Goal: Transaction & Acquisition: Book appointment/travel/reservation

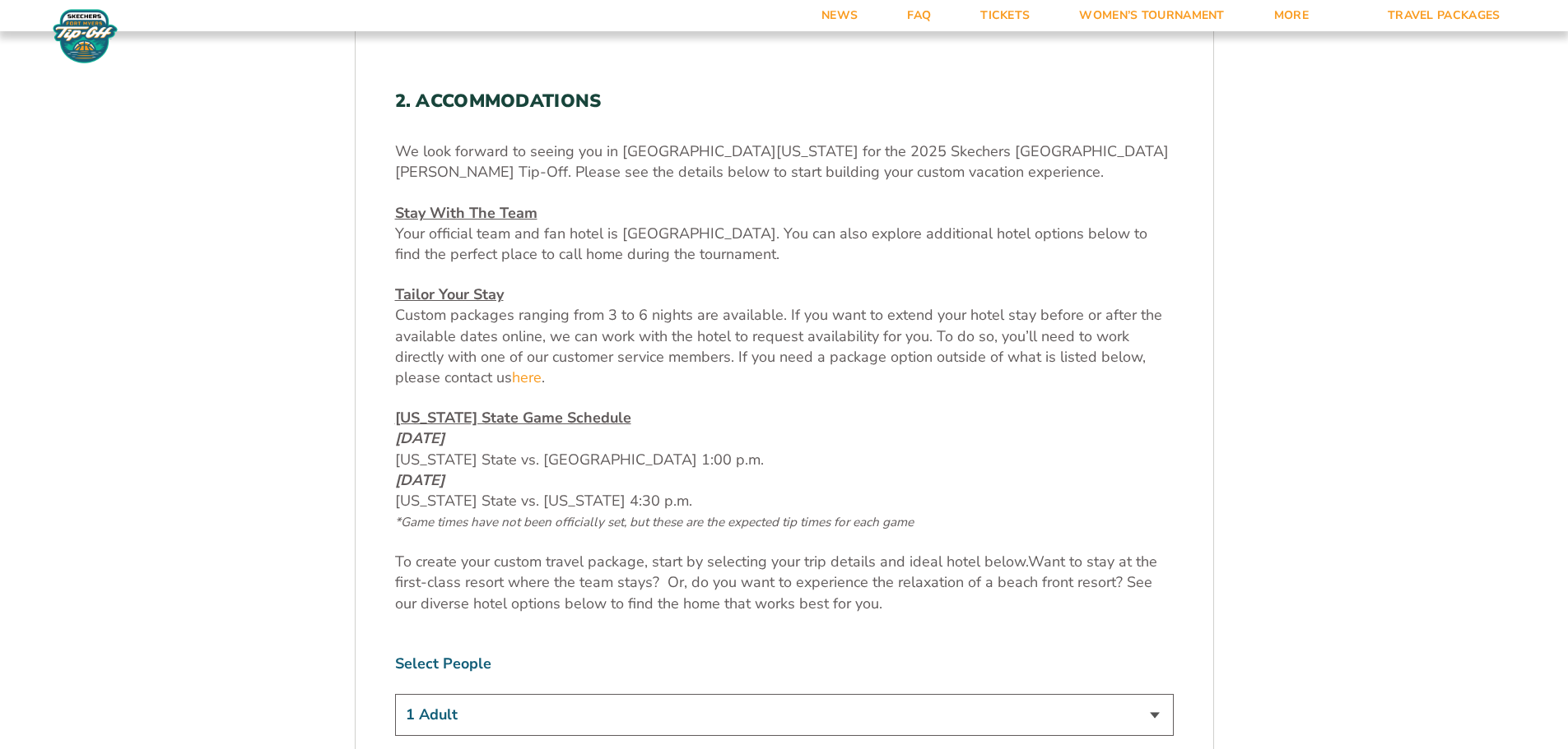
scroll to position [822, 0]
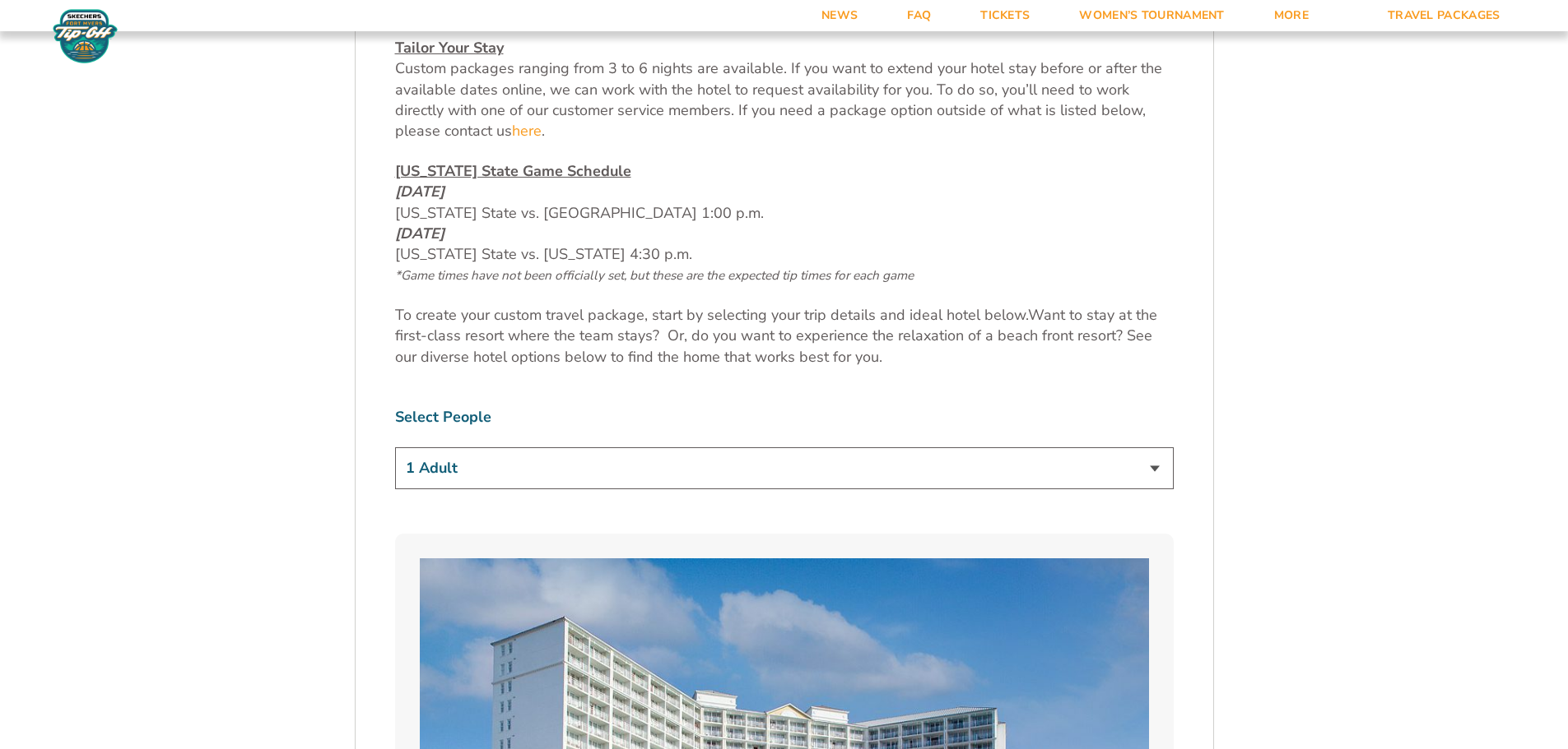
click at [1100, 467] on select "1 Adult 2 Adults 3 Adults 4 Adults 2 Adults + 1 Child 2 Adults + 2 Children 2 A…" at bounding box center [784, 468] width 779 height 42
select select "2 Adults + 2 Children"
click at [395, 447] on select "1 Adult 2 Adults 3 Adults 4 Adults 2 Adults + 1 Child 2 Adults + 2 Children 2 A…" at bounding box center [784, 468] width 779 height 42
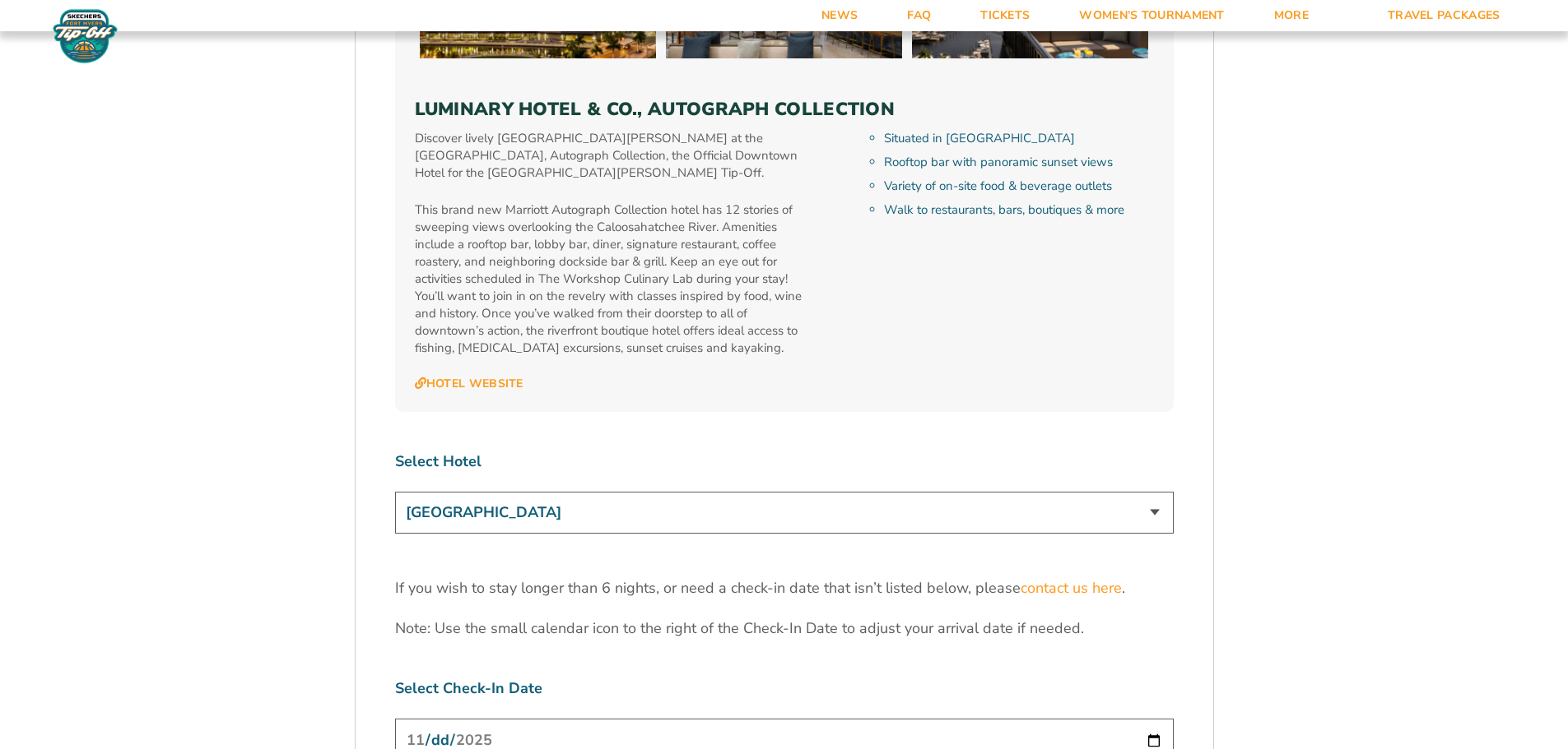
scroll to position [5100, 0]
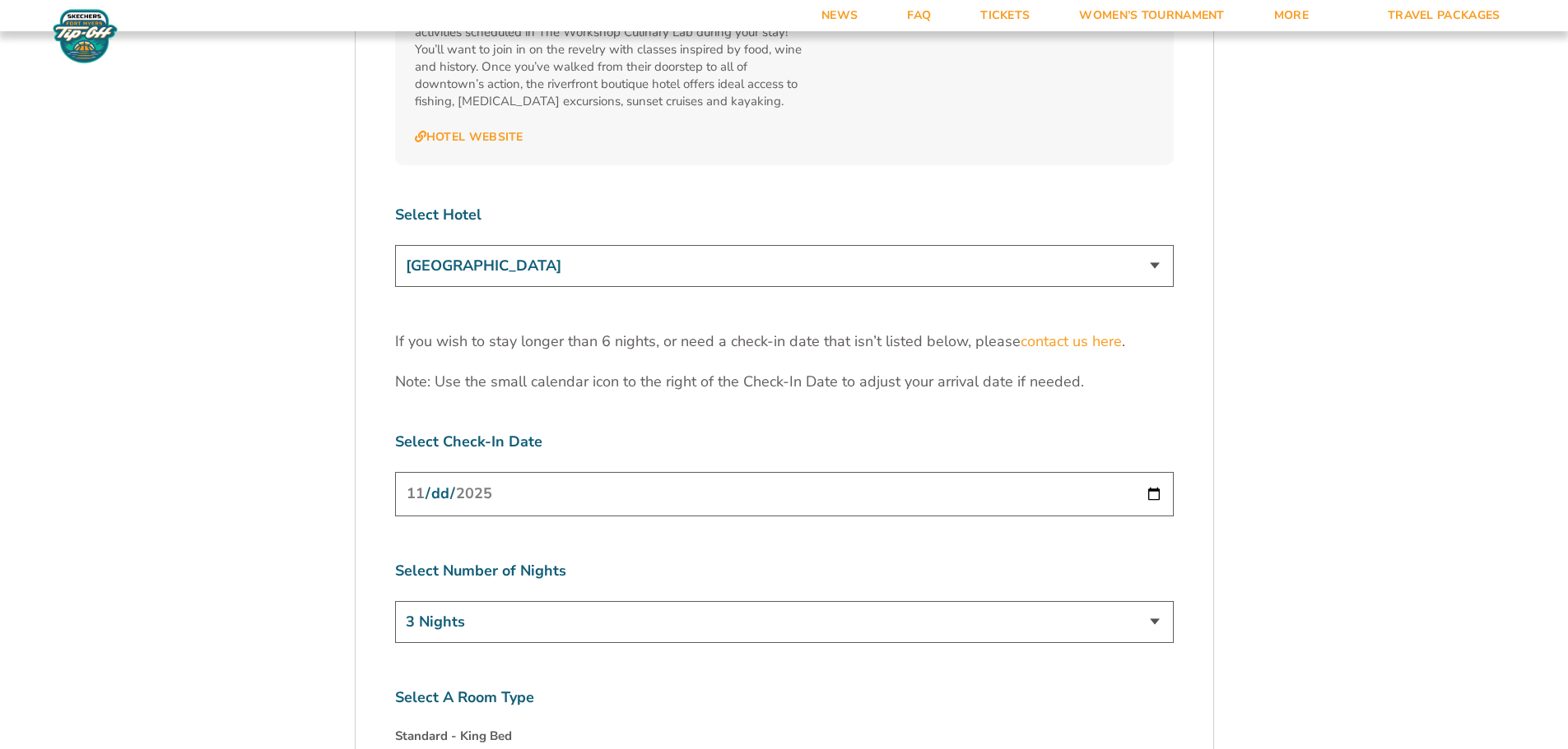
click at [638, 472] on input "[DATE]" at bounding box center [784, 493] width 779 height 44
click at [1139, 472] on input "[DATE]" at bounding box center [784, 493] width 779 height 44
click at [1149, 472] on input "[DATE]" at bounding box center [784, 493] width 779 height 44
click at [1152, 601] on select "3 Nights 4 Nights 5 Nights 6 Nights" at bounding box center [784, 622] width 779 height 42
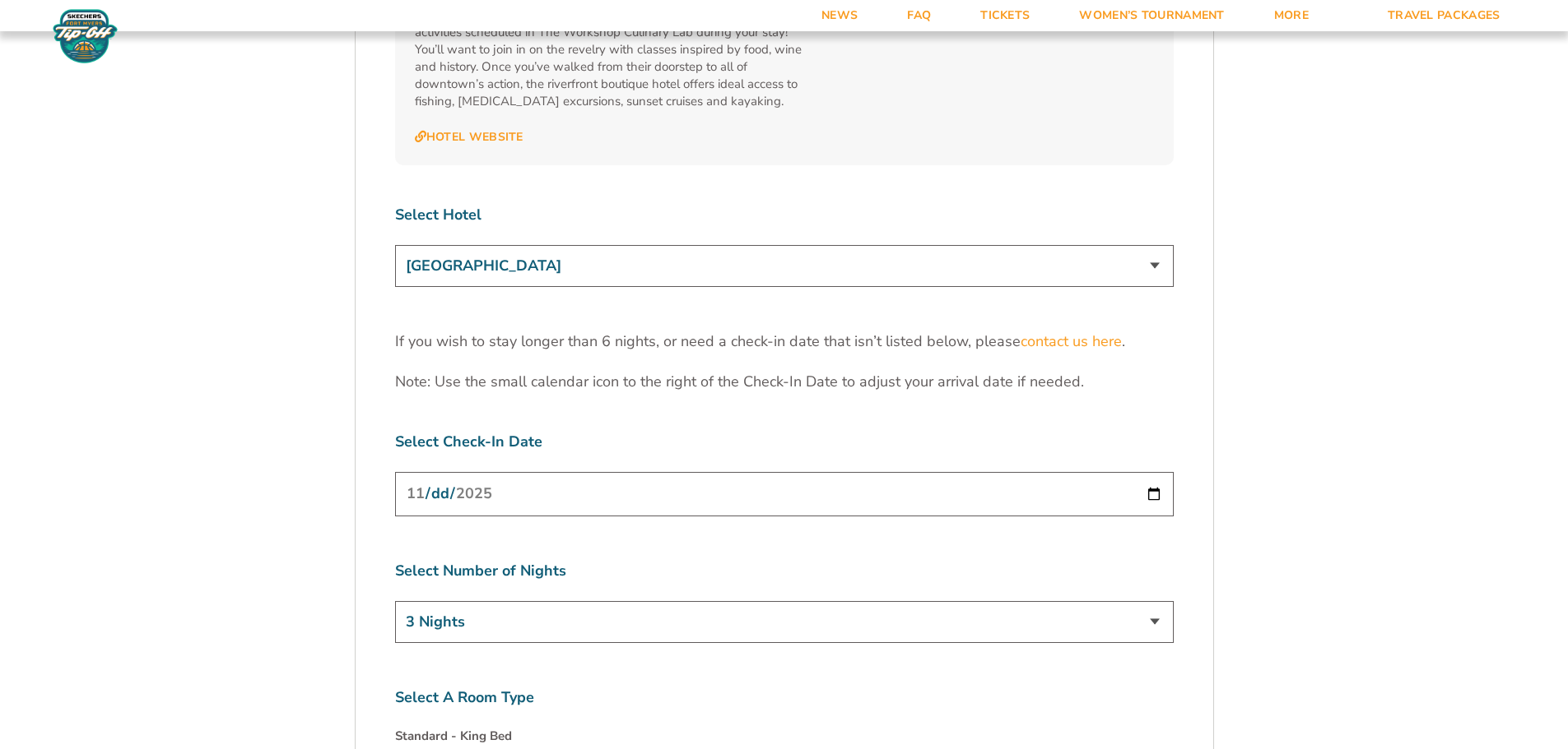
select select "4 Nights"
click at [395, 601] on select "3 Nights 4 Nights 5 Nights 6 Nights" at bounding box center [784, 622] width 779 height 42
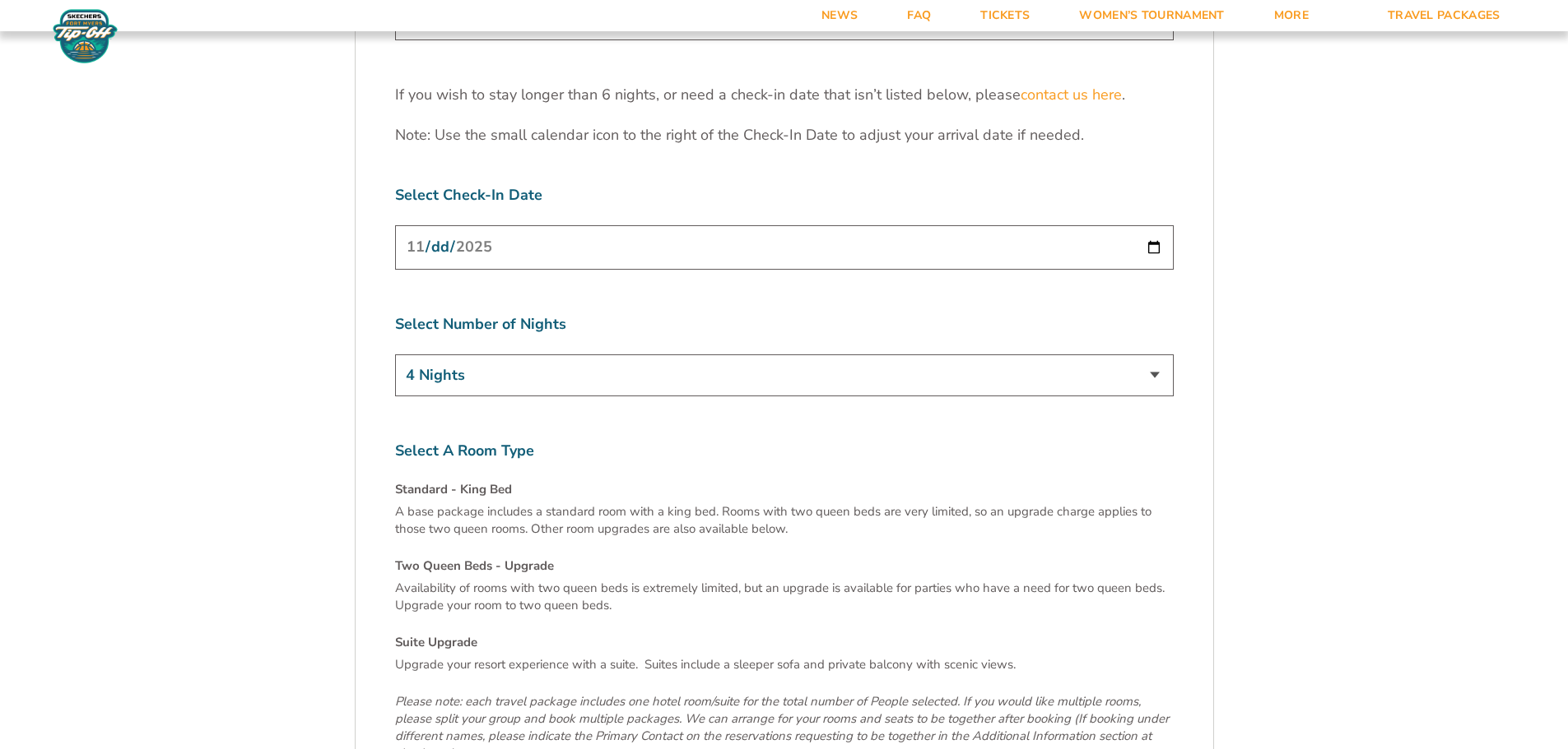
scroll to position [5594, 0]
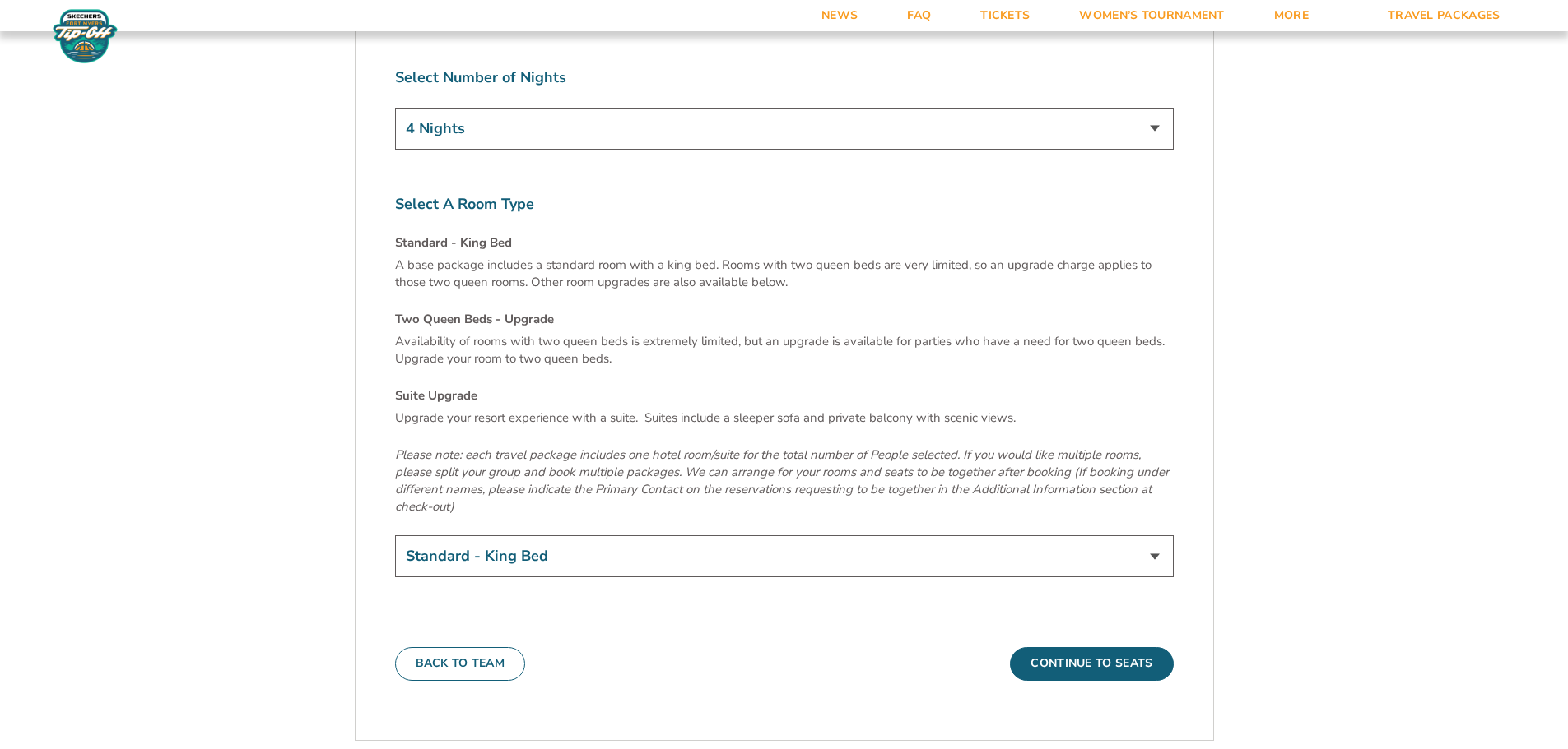
click at [588, 536] on select "Standard - King Bed Two Queen Beds - Upgrade (+$15 per night) Suite Upgrade (+$…" at bounding box center [784, 556] width 779 height 42
select select "Two Queen Beds - Upgrade"
click at [395, 536] on select "Standard - King Bed Two Queen Beds - Upgrade (+$15 per night) Suite Upgrade (+$…" at bounding box center [784, 556] width 779 height 42
click at [1064, 647] on button "Continue To Seats" at bounding box center [1091, 664] width 163 height 33
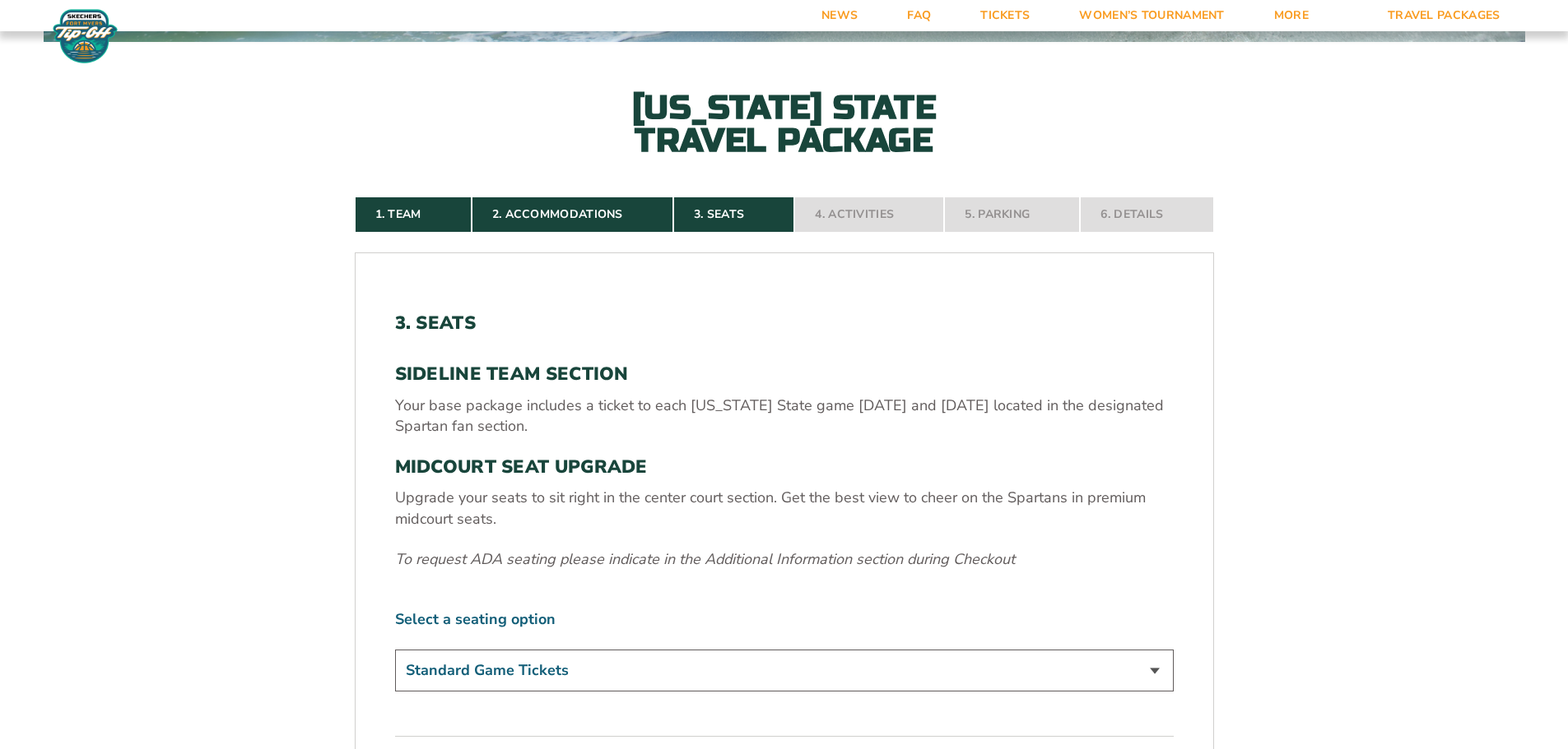
scroll to position [682, 0]
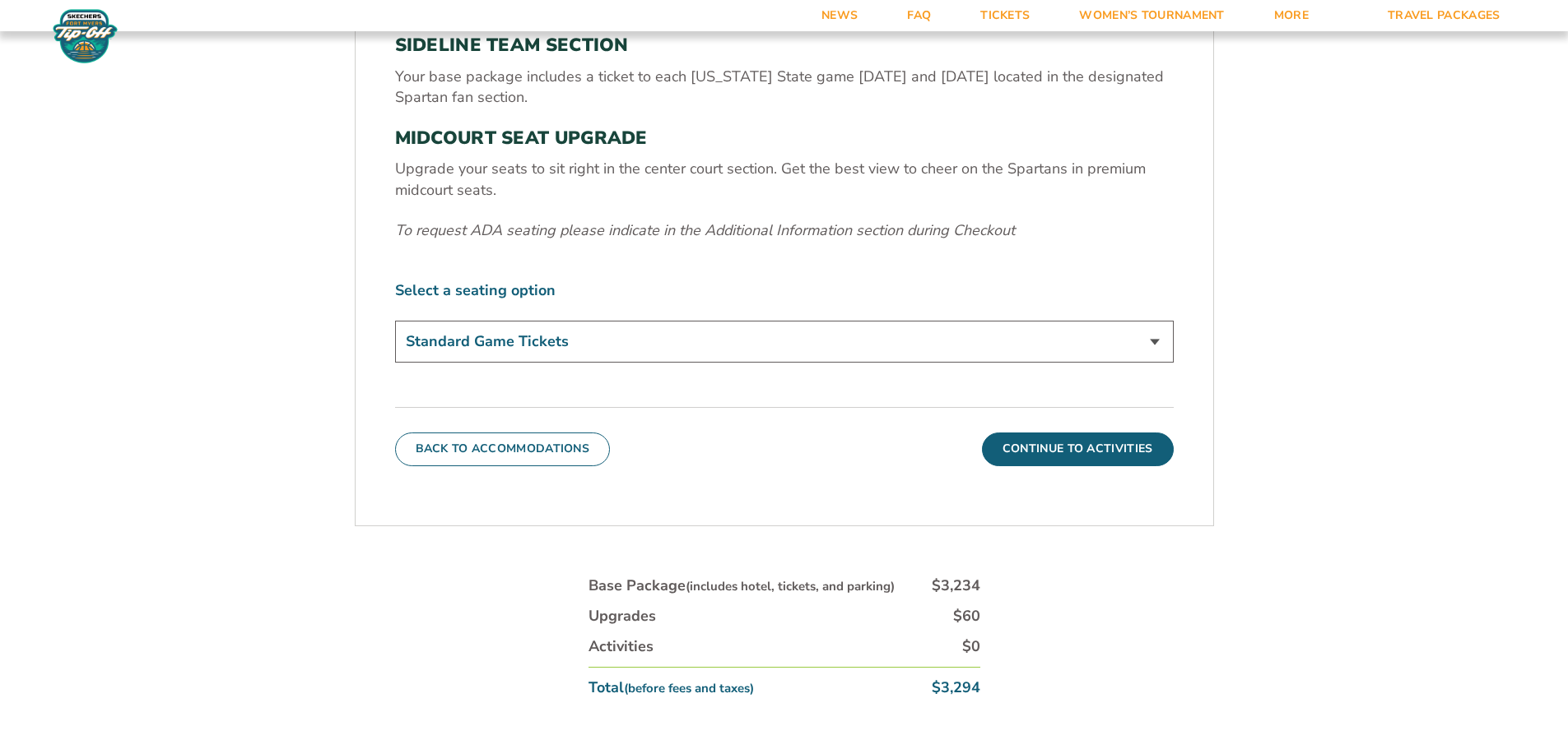
click at [798, 343] on select "Standard Game Tickets Midcourt Seat Upgrade (+$140 per person)" at bounding box center [784, 342] width 779 height 42
select select "Midcourt Seat Upgrade"
click at [395, 321] on select "Standard Game Tickets Midcourt Seat Upgrade (+$140 per person)" at bounding box center [784, 342] width 779 height 42
click at [1048, 452] on button "Continue To Activities" at bounding box center [1077, 449] width 192 height 33
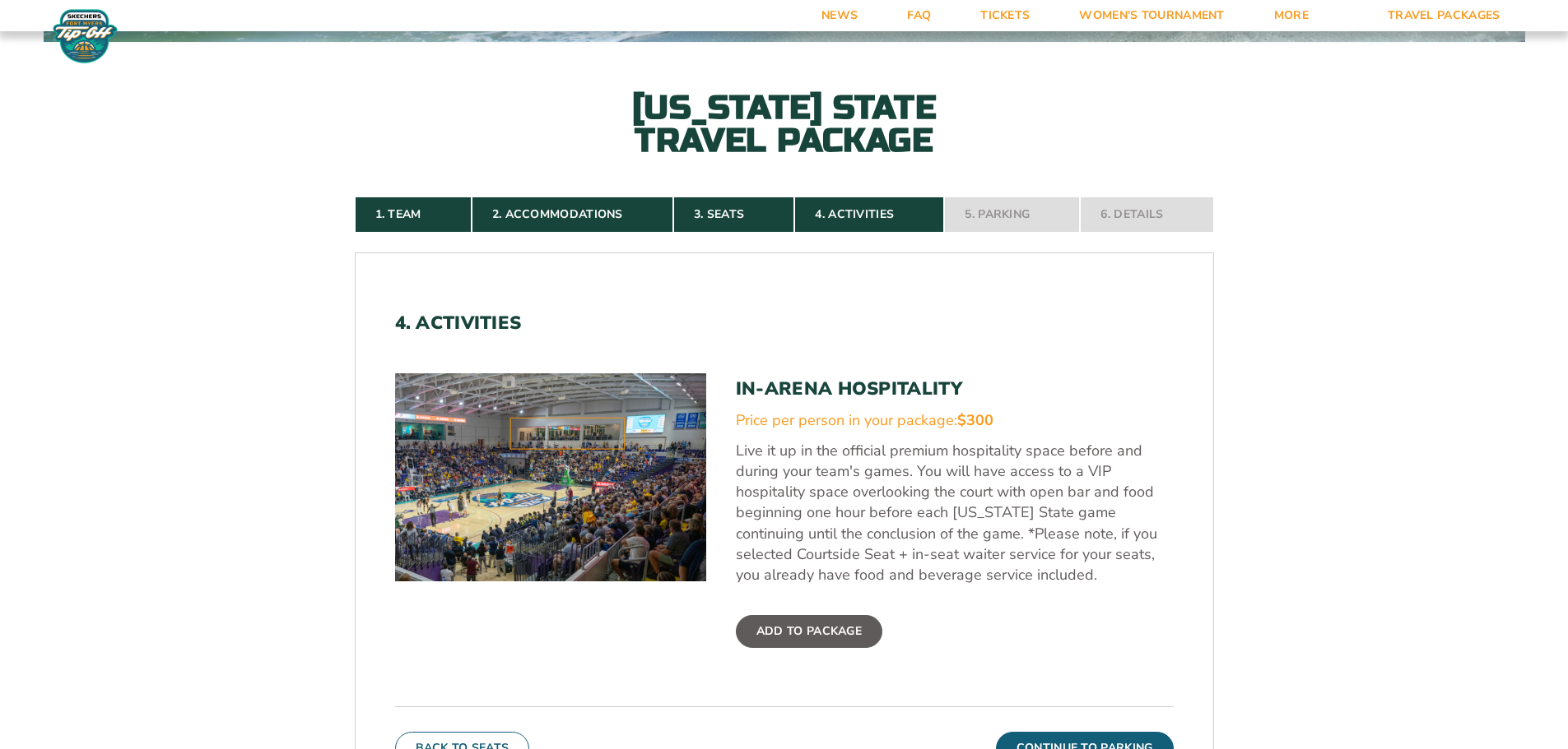
scroll to position [518, 0]
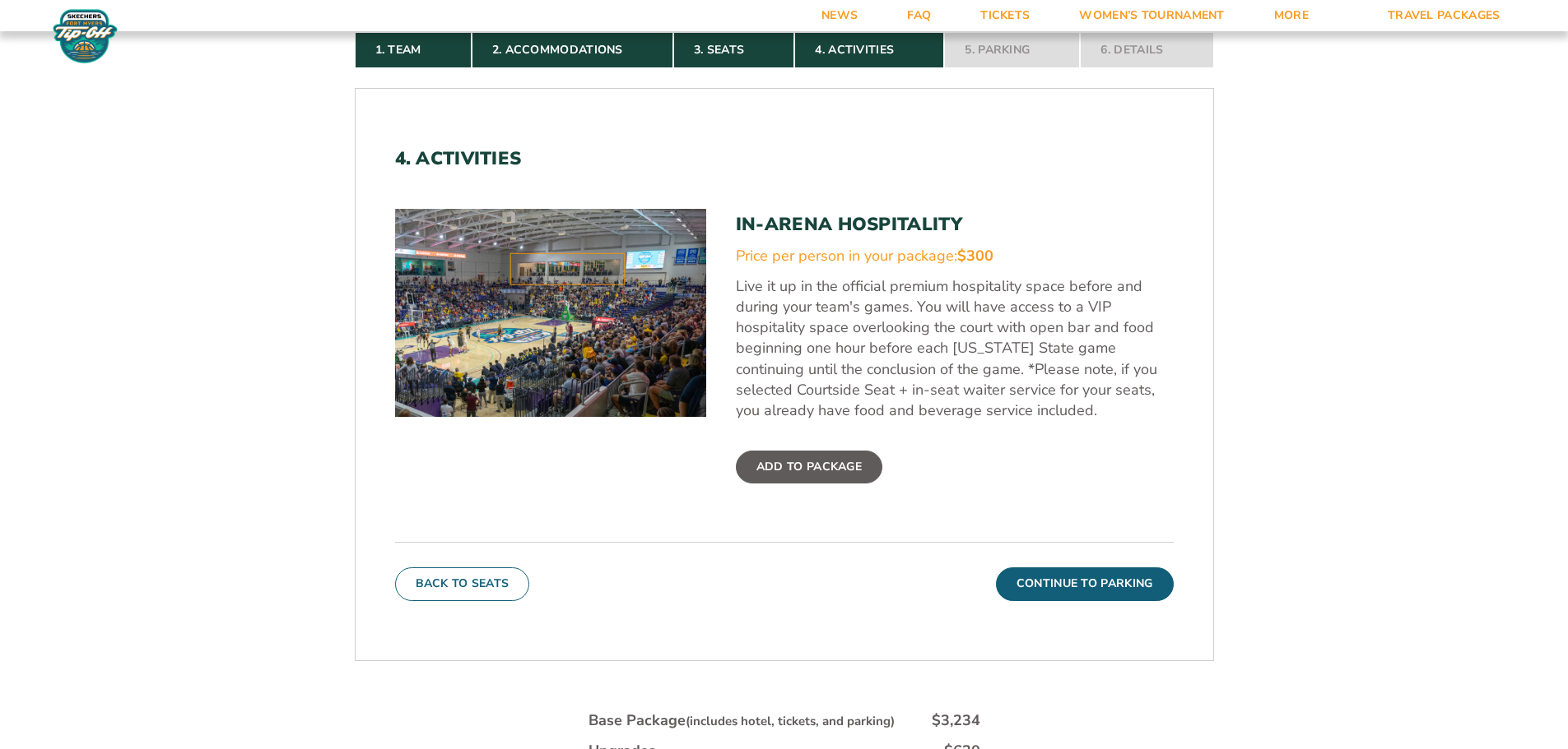
click at [847, 478] on label "Add To Package" at bounding box center [809, 467] width 147 height 33
click at [0, 0] on input "Add To Package" at bounding box center [0, 0] width 0 height 0
click at [1128, 579] on button "Continue To Parking" at bounding box center [1084, 585] width 177 height 33
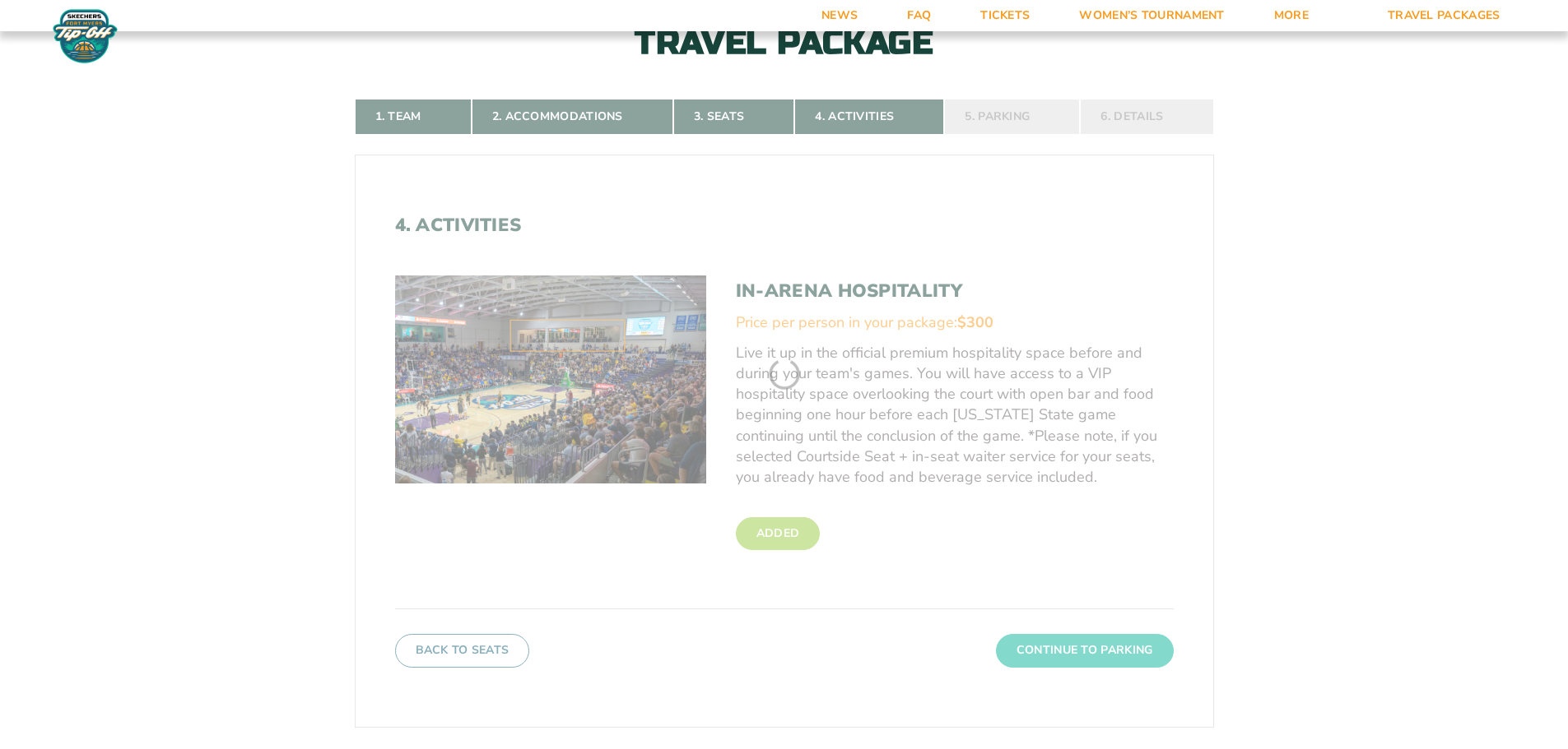
scroll to position [353, 0]
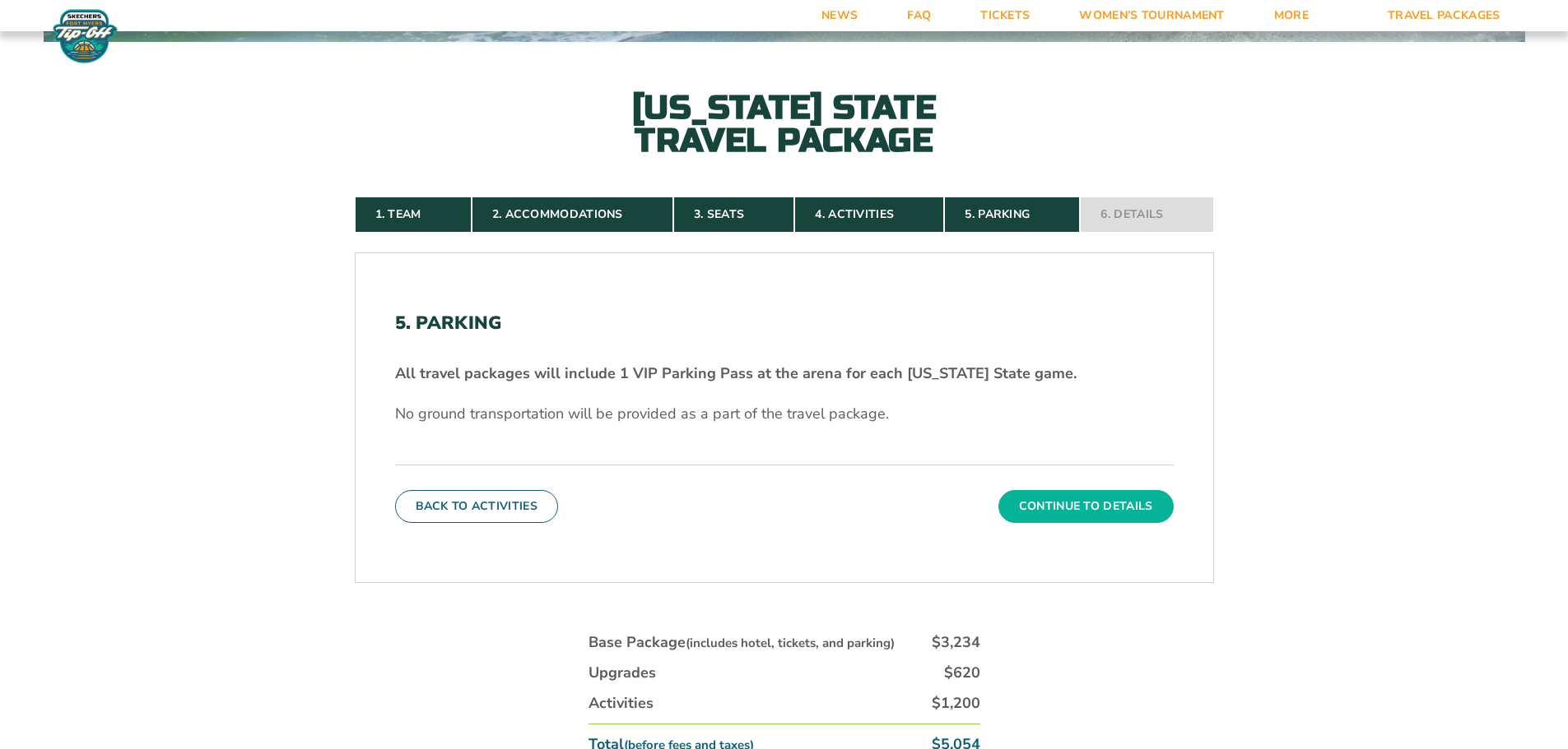
click at [1113, 512] on button "Continue To Details" at bounding box center [1085, 507] width 175 height 33
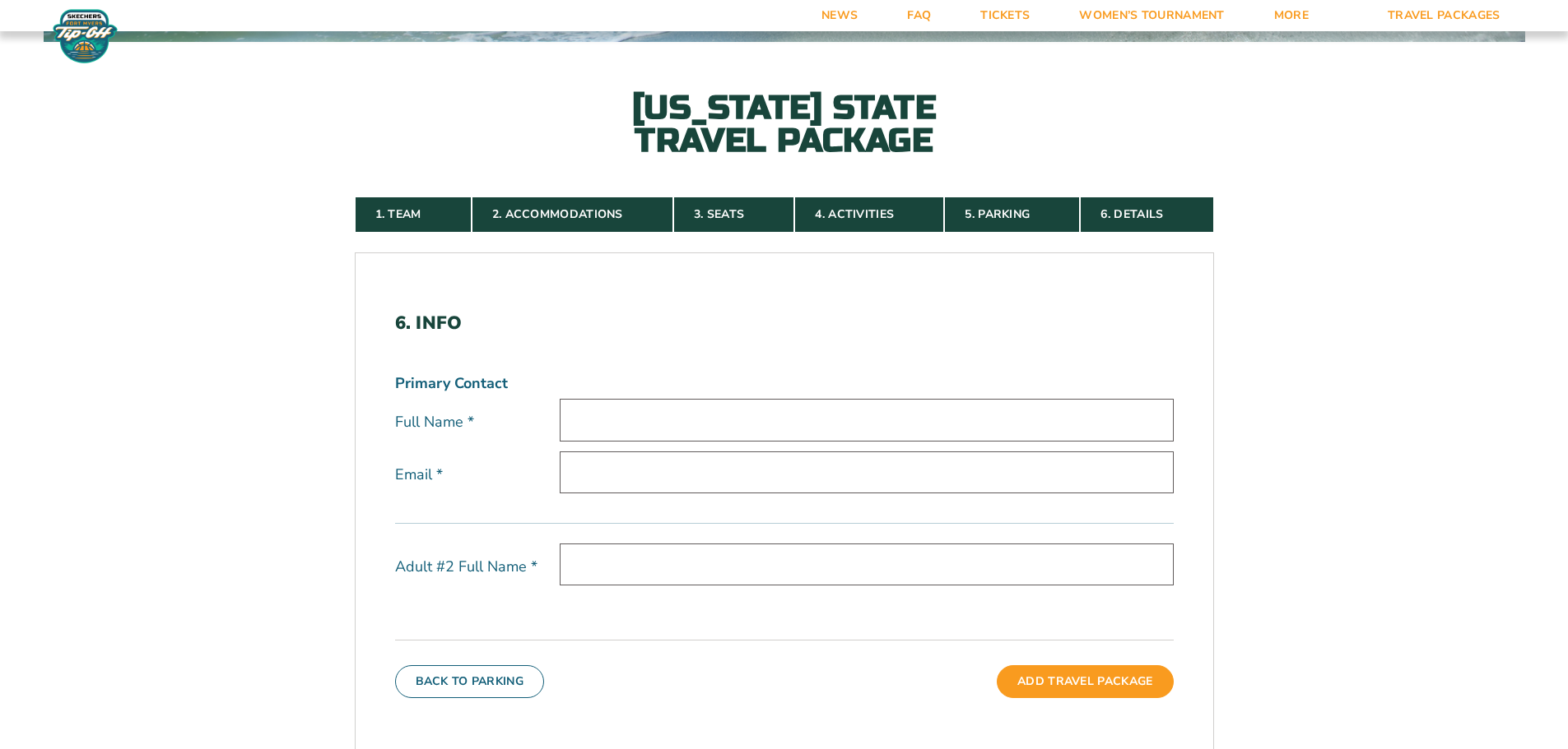
scroll to position [189, 0]
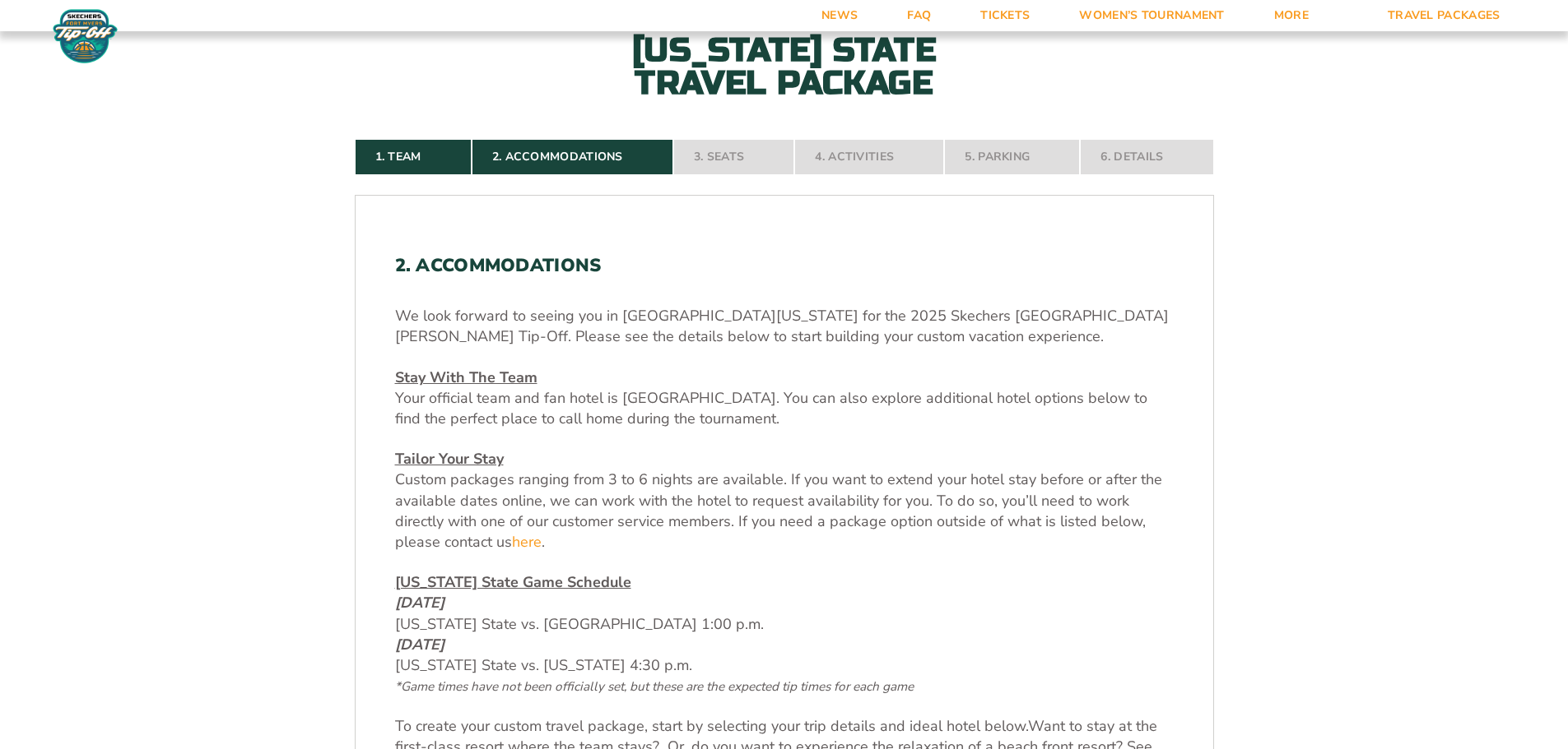
scroll to position [740, 0]
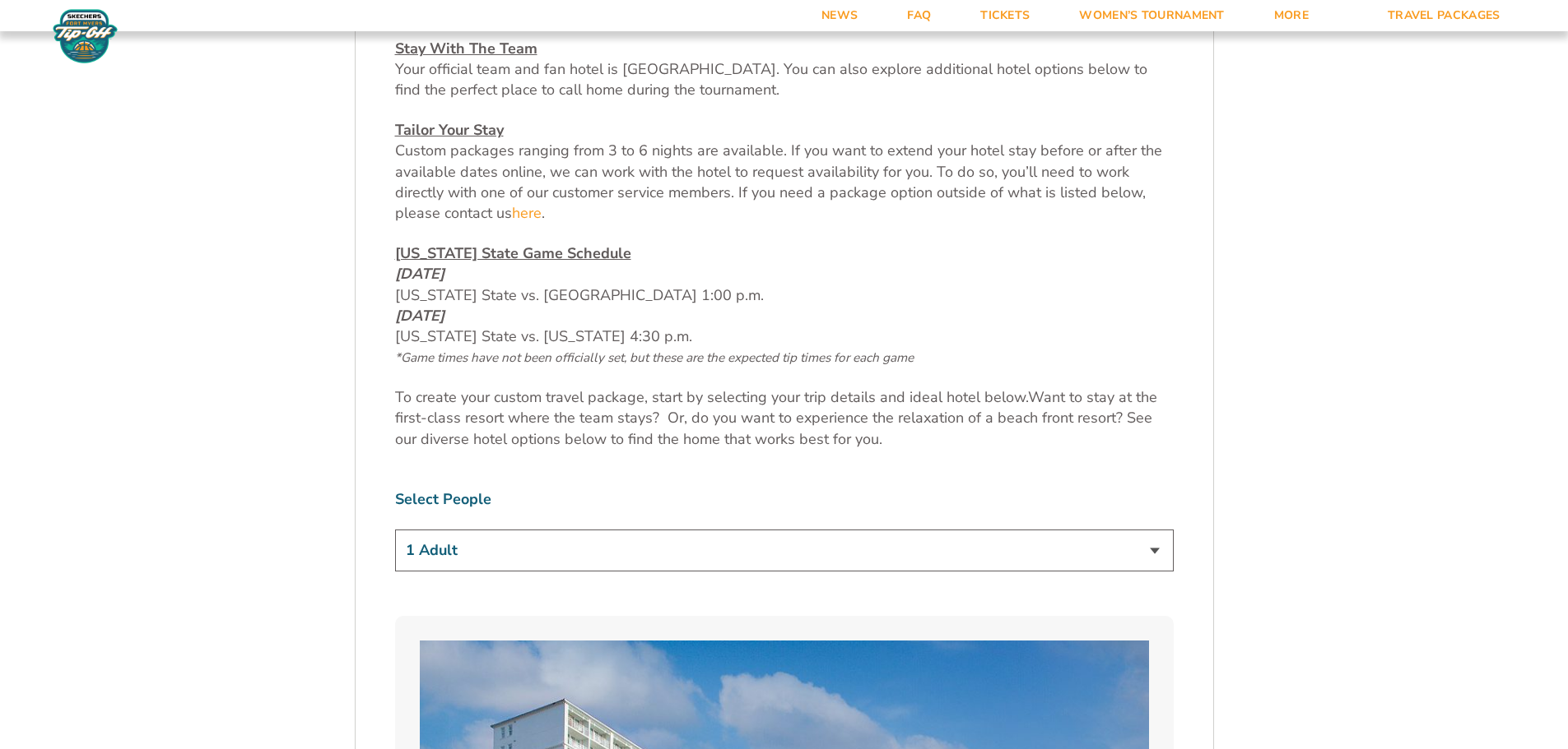
click at [1116, 549] on select "1 Adult 2 Adults 3 Adults 4 Adults 2 Adults + 1 Child 2 Adults + 2 Children 2 A…" at bounding box center [784, 550] width 779 height 42
select select "2 Adults + 2 Children"
click at [395, 530] on select "1 Adult 2 Adults 3 Adults 4 Adults 2 Adults + 1 Child 2 Adults + 2 Children 2 A…" at bounding box center [784, 550] width 779 height 42
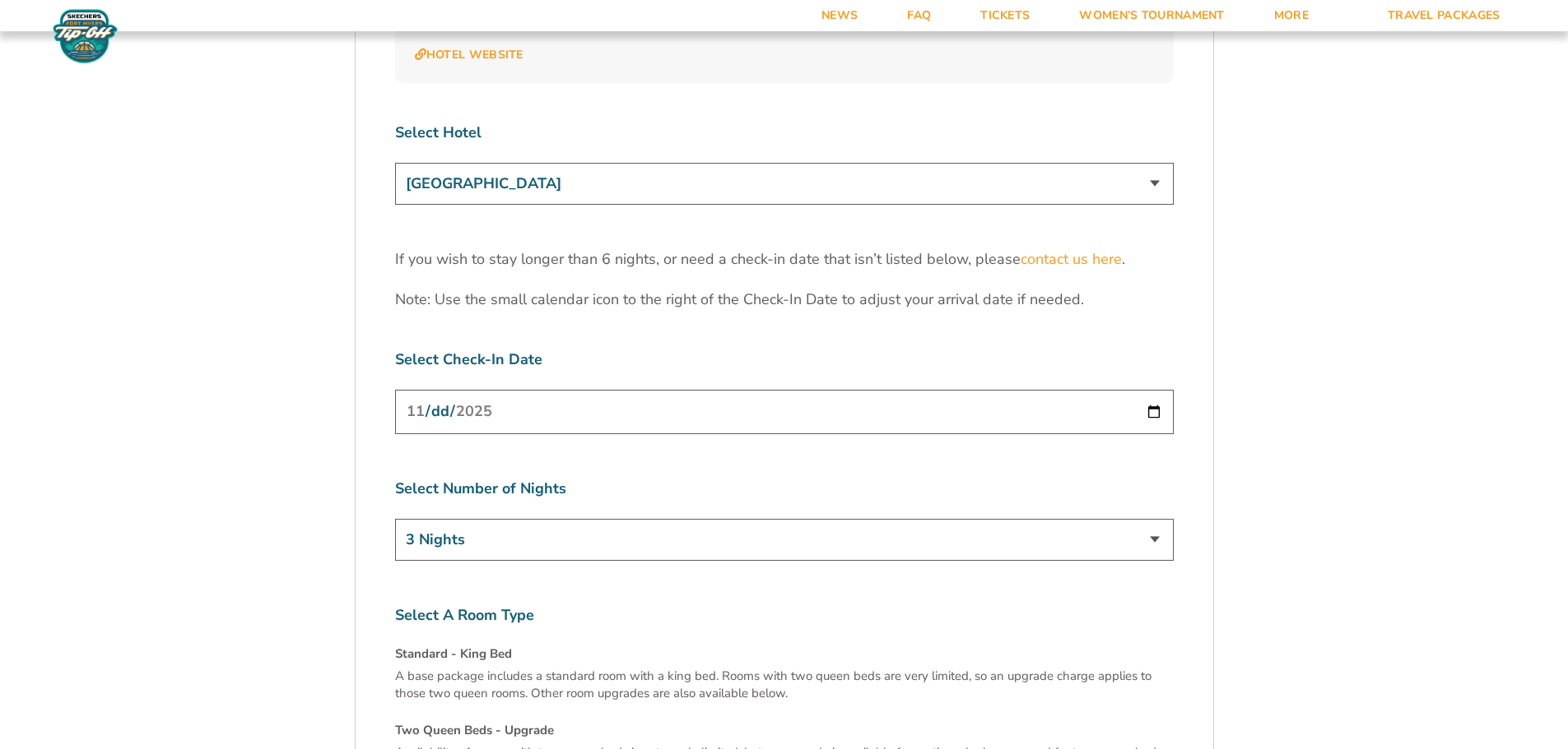
scroll to position [5018, 0]
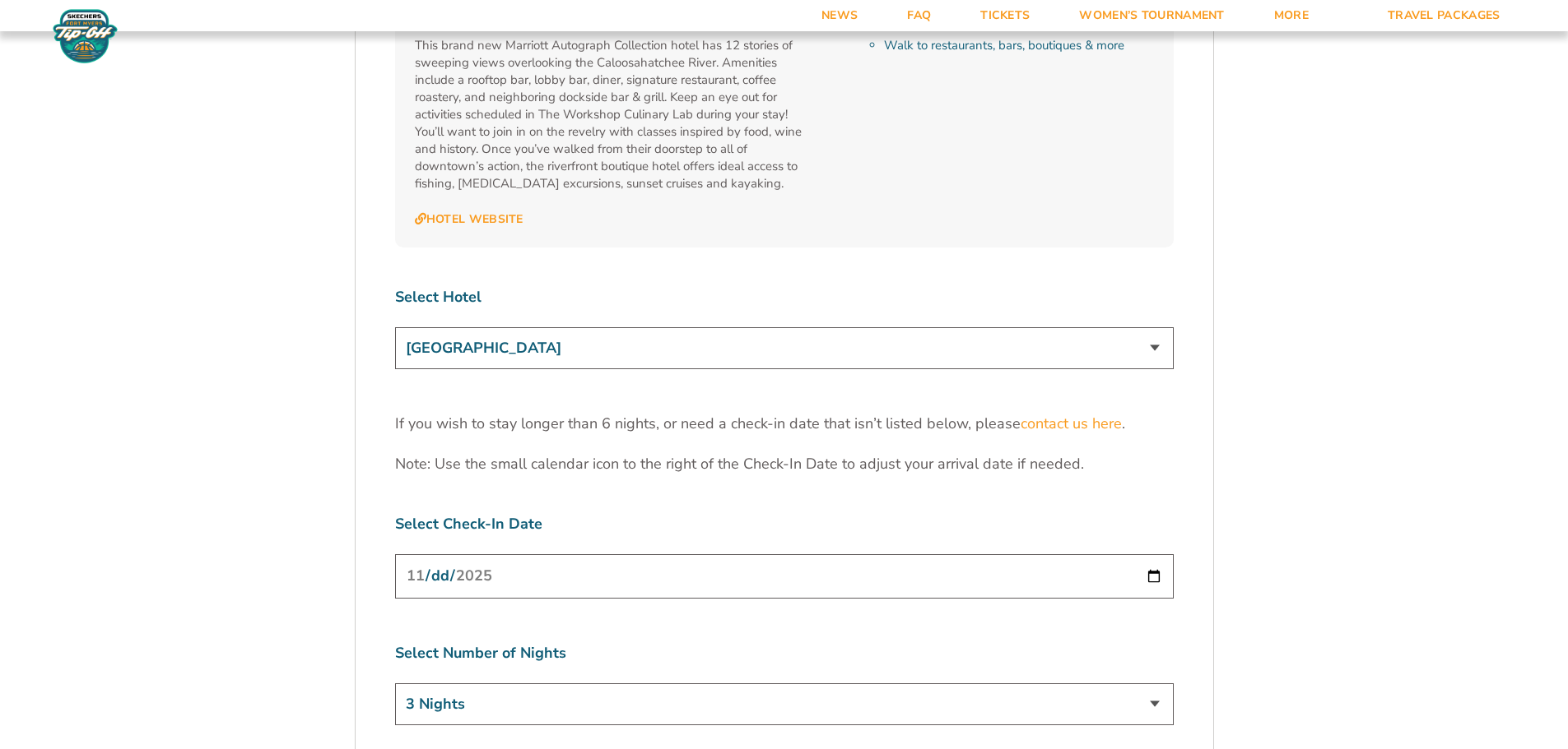
click at [1135, 327] on select "Marriott Sanibel Harbour Resort & Spa Margaritaville Beach Resort Pink Shell Be…" at bounding box center [784, 348] width 779 height 42
select select "18477"
click at [395, 327] on select "Marriott Sanibel Harbour Resort & Spa Margaritaville Beach Resort Pink Shell Be…" at bounding box center [784, 348] width 779 height 42
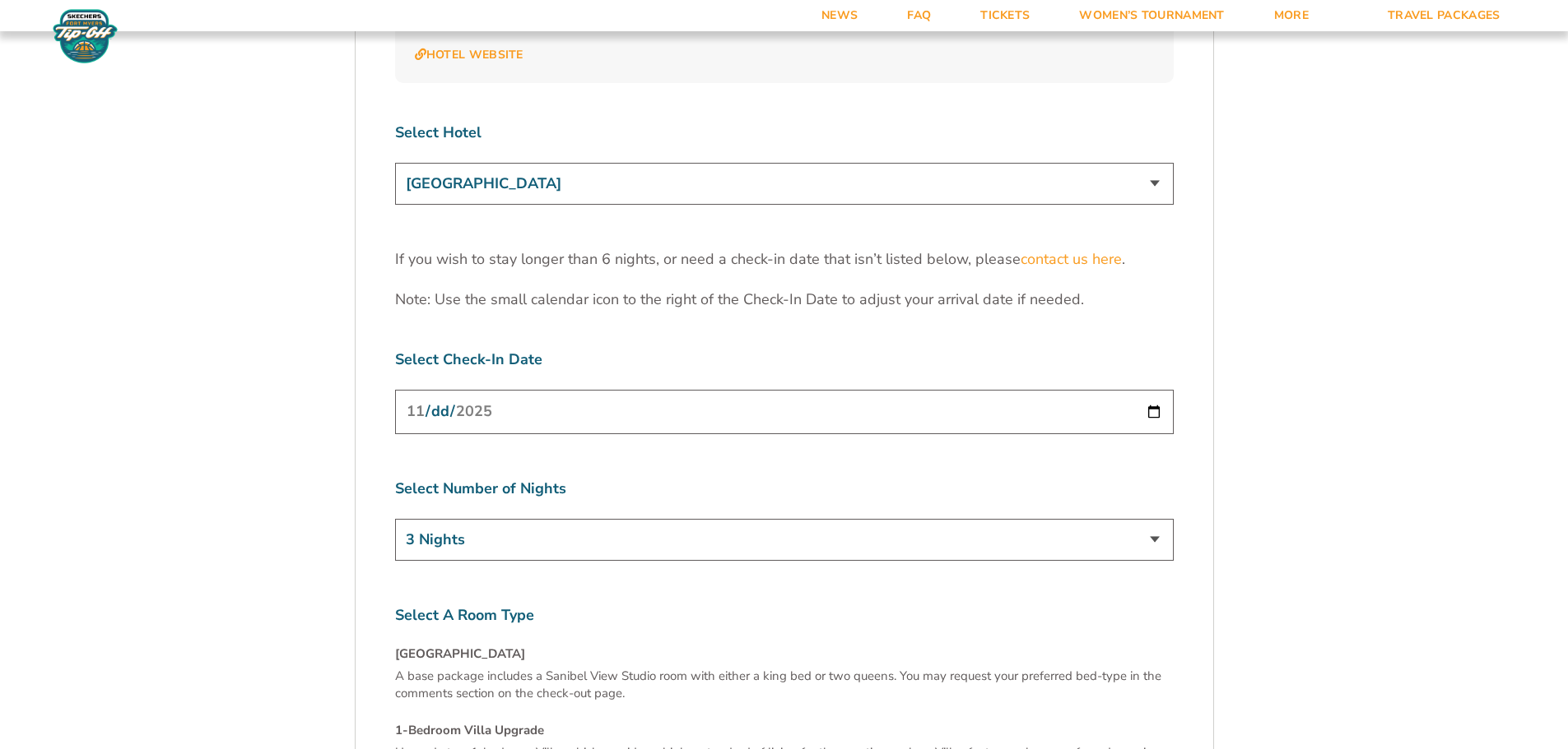
click at [1160, 390] on input "[DATE]" at bounding box center [784, 411] width 779 height 44
type input "2025-11-23"
click at [1025, 519] on select "3 Nights 4 Nights 5 Nights 6 Nights" at bounding box center [784, 539] width 779 height 42
select select "5 Nights"
click at [395, 519] on select "3 Nights 4 Nights 5 Nights 6 Nights" at bounding box center [784, 539] width 779 height 42
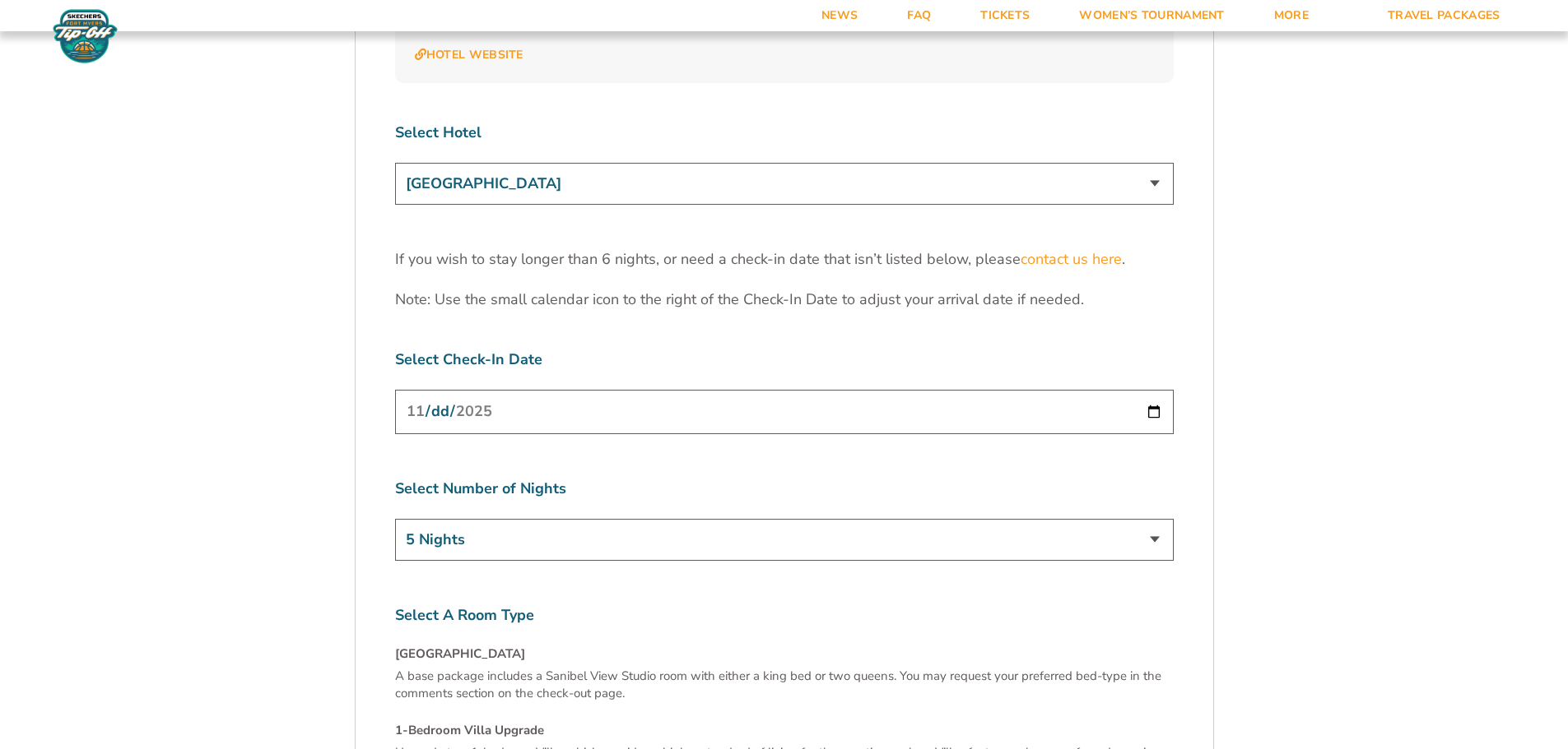
scroll to position [5511, 0]
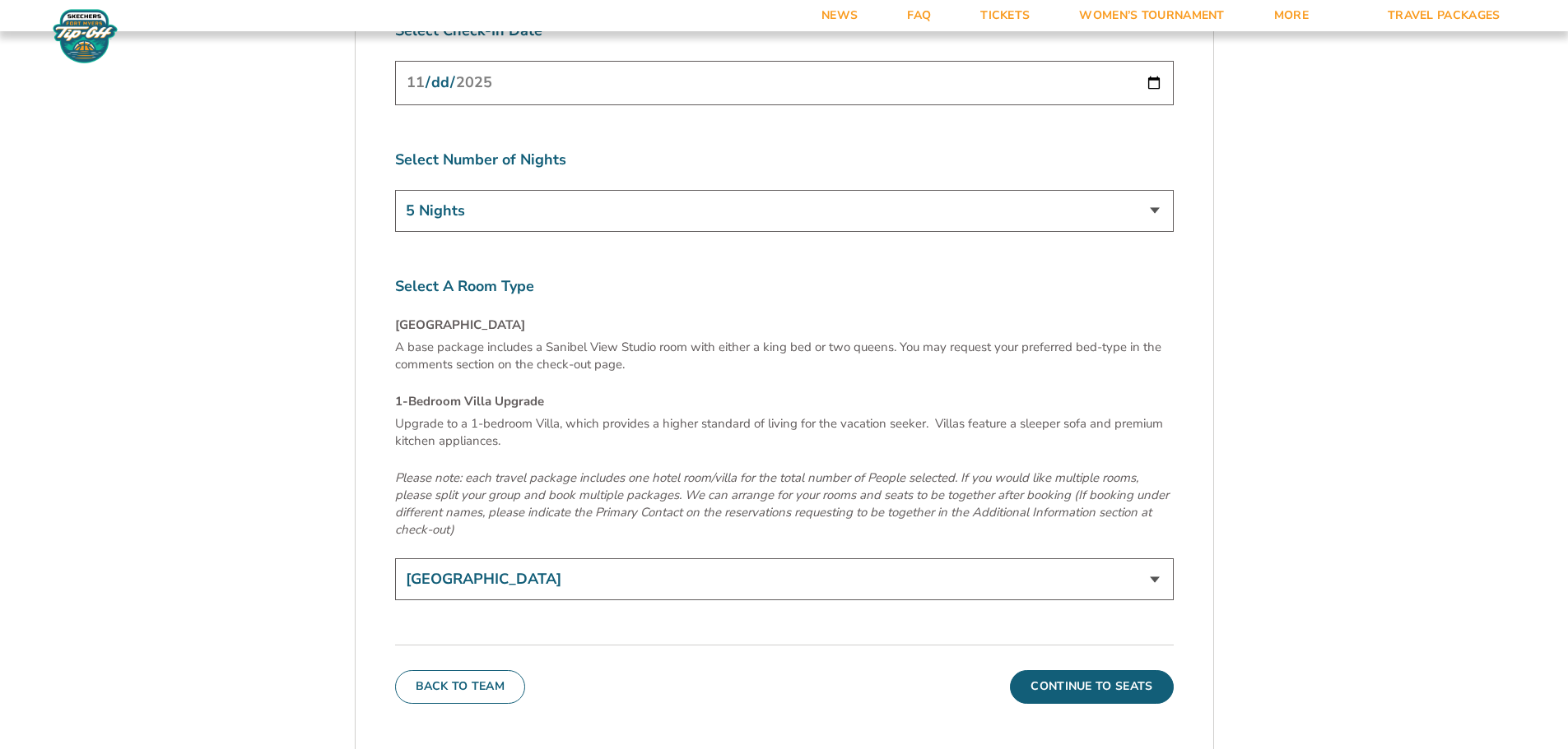
click at [1105, 559] on select "Sanibel View Studio 1-Bedroom Villa Upgrade (+$165 per night)" at bounding box center [784, 580] width 779 height 42
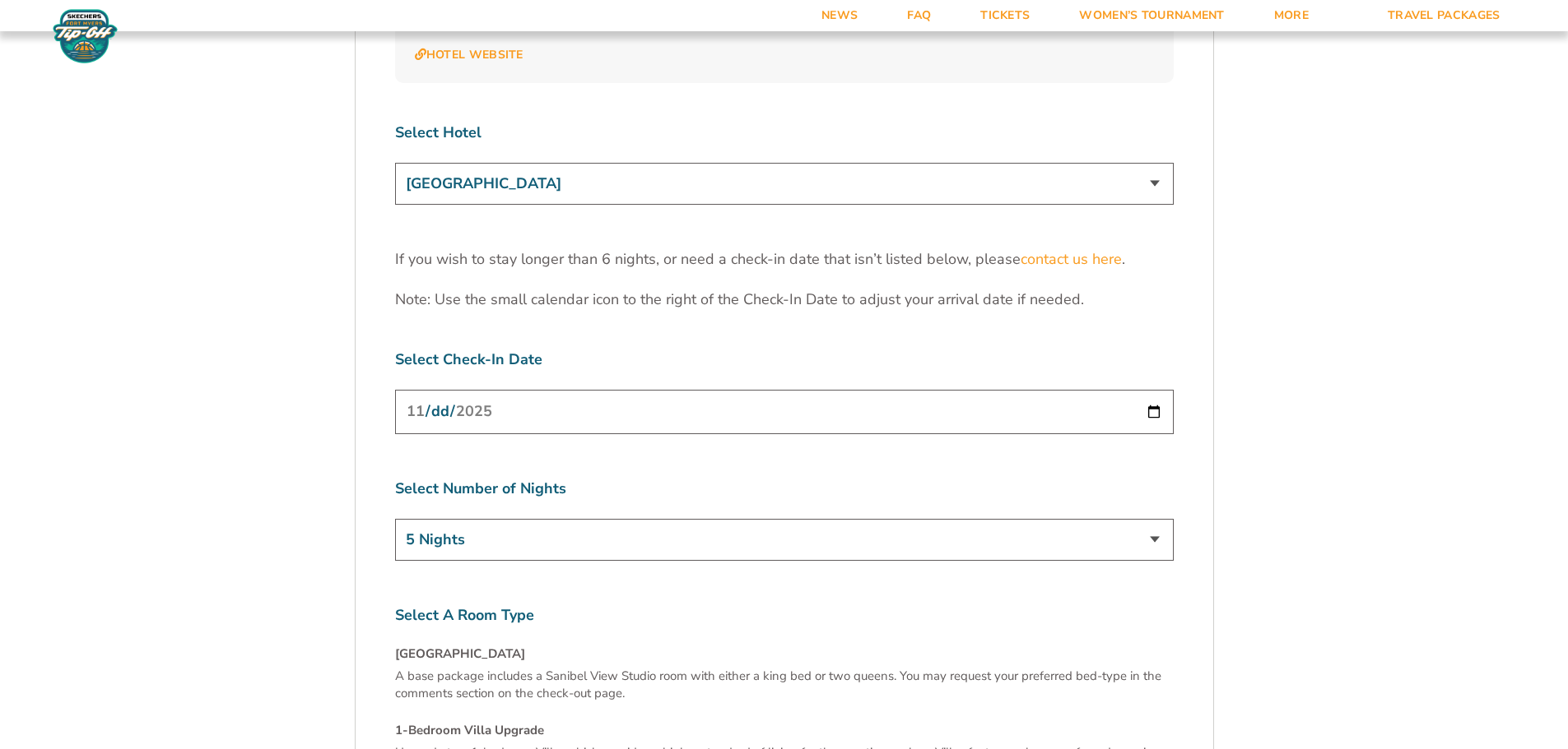
click at [1098, 163] on select "Marriott Sanibel Harbour Resort & Spa Margaritaville Beach Resort Pink Shell Be…" at bounding box center [784, 183] width 779 height 42
select select "18478"
click at [395, 163] on select "Marriott Sanibel Harbour Resort & Spa Margaritaville Beach Resort Pink Shell Be…" at bounding box center [784, 183] width 779 height 42
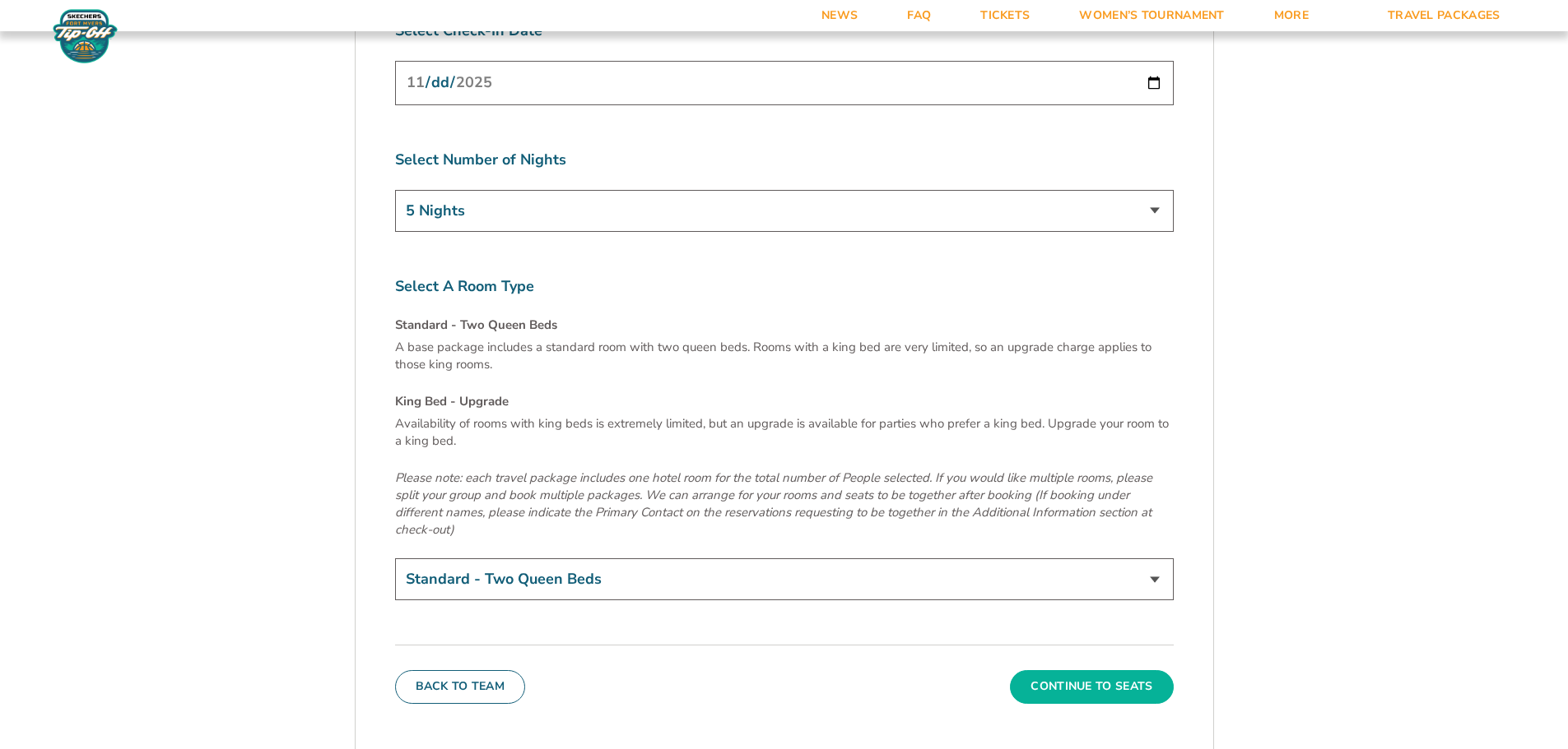
click at [1094, 671] on button "Continue To Seats" at bounding box center [1091, 687] width 163 height 33
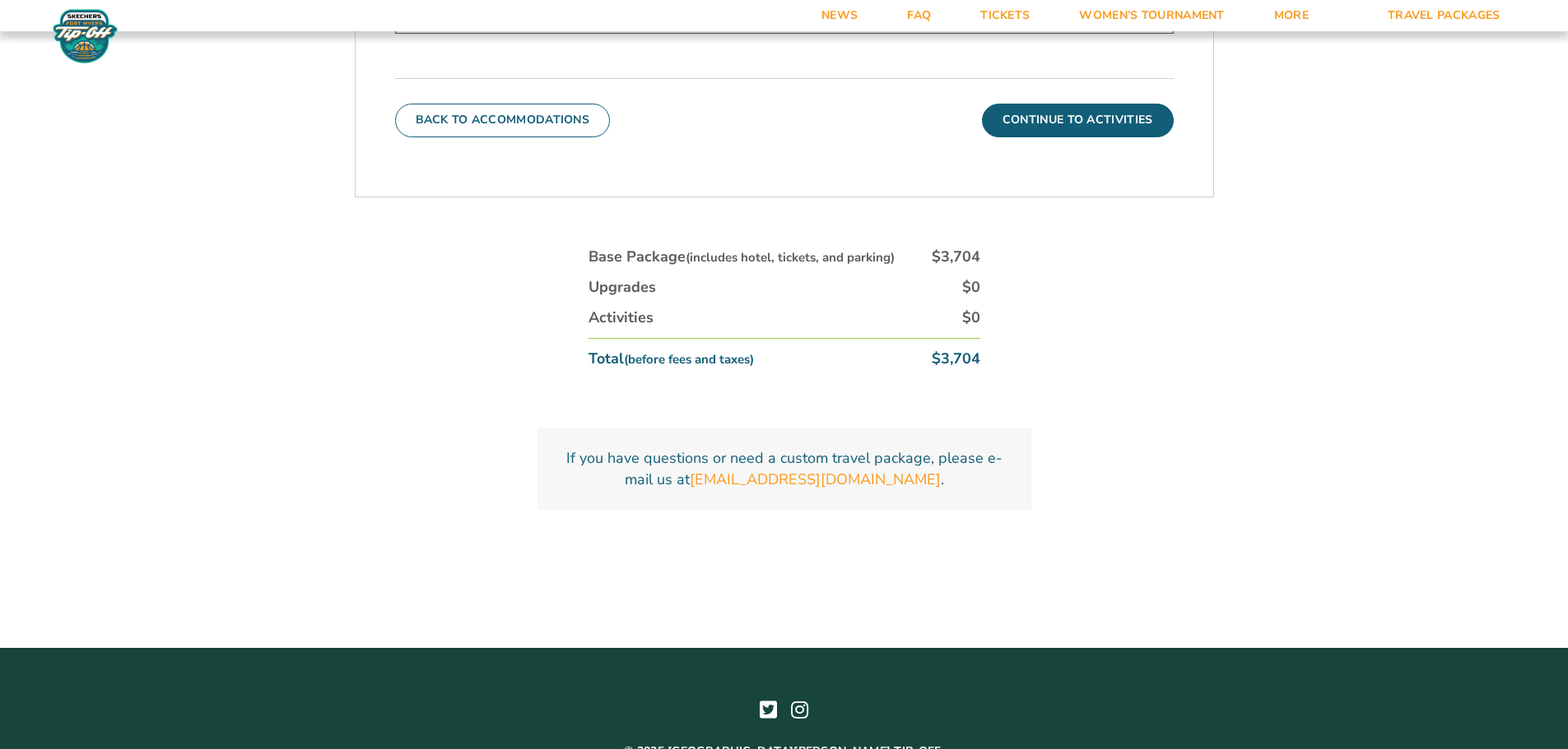
scroll to position [682, 0]
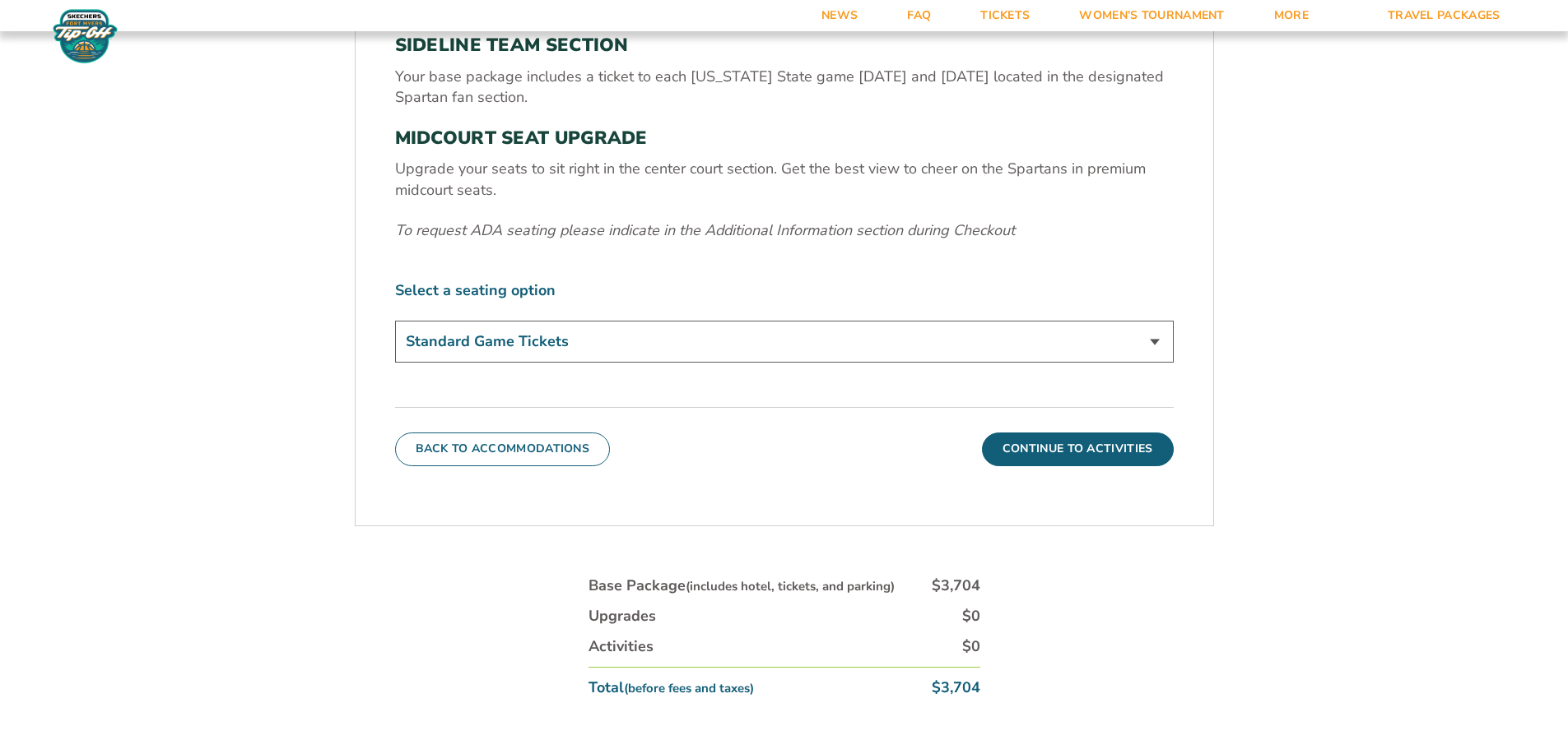
click at [657, 341] on select "Standard Game Tickets Midcourt Seat Upgrade (+$140 per person)" at bounding box center [784, 342] width 779 height 42
select select "Midcourt Seat Upgrade"
click at [395, 321] on select "Standard Game Tickets Midcourt Seat Upgrade (+$140 per person)" at bounding box center [784, 342] width 779 height 42
click at [1069, 447] on button "Continue To Activities" at bounding box center [1077, 449] width 192 height 33
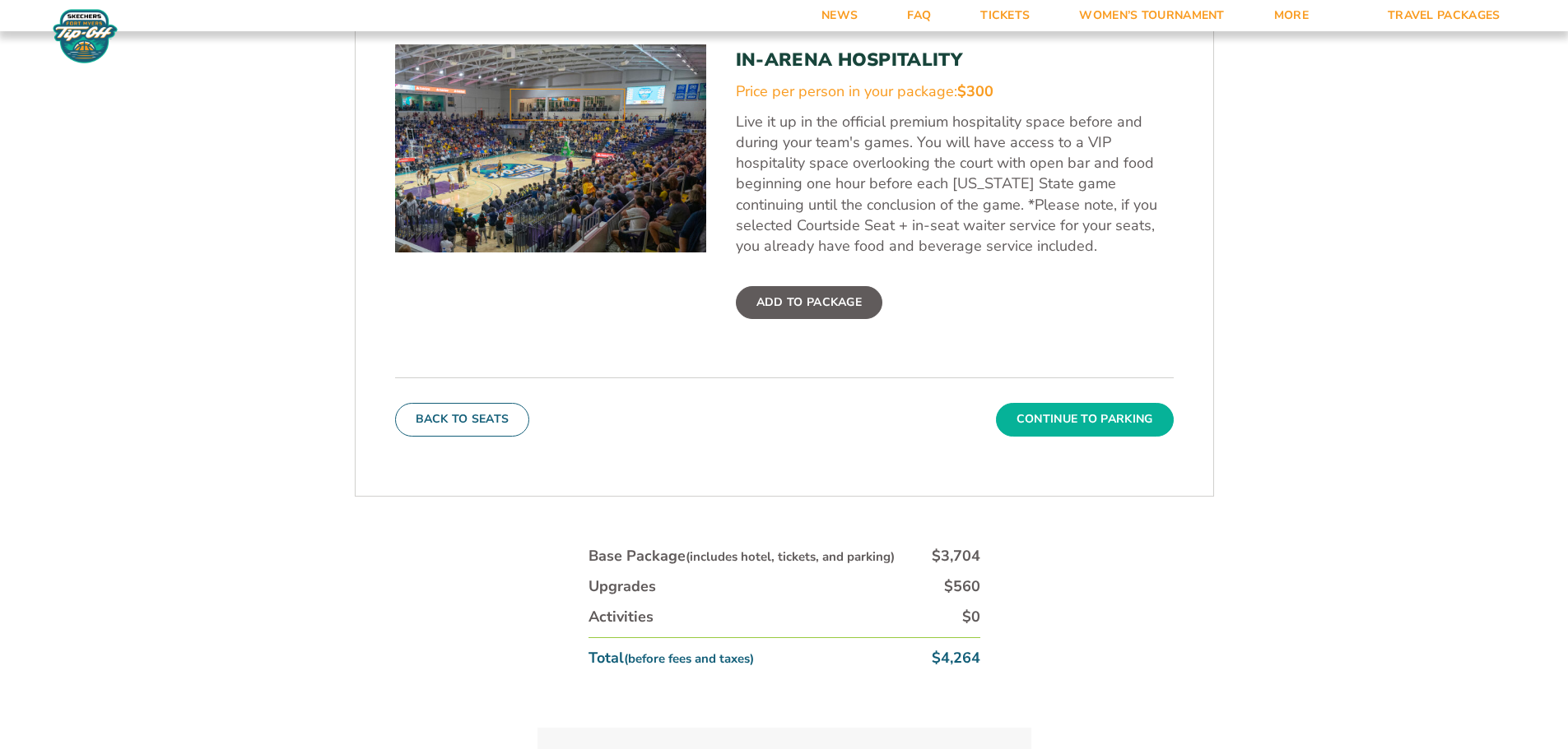
click at [1129, 416] on button "Continue To Parking" at bounding box center [1084, 420] width 177 height 33
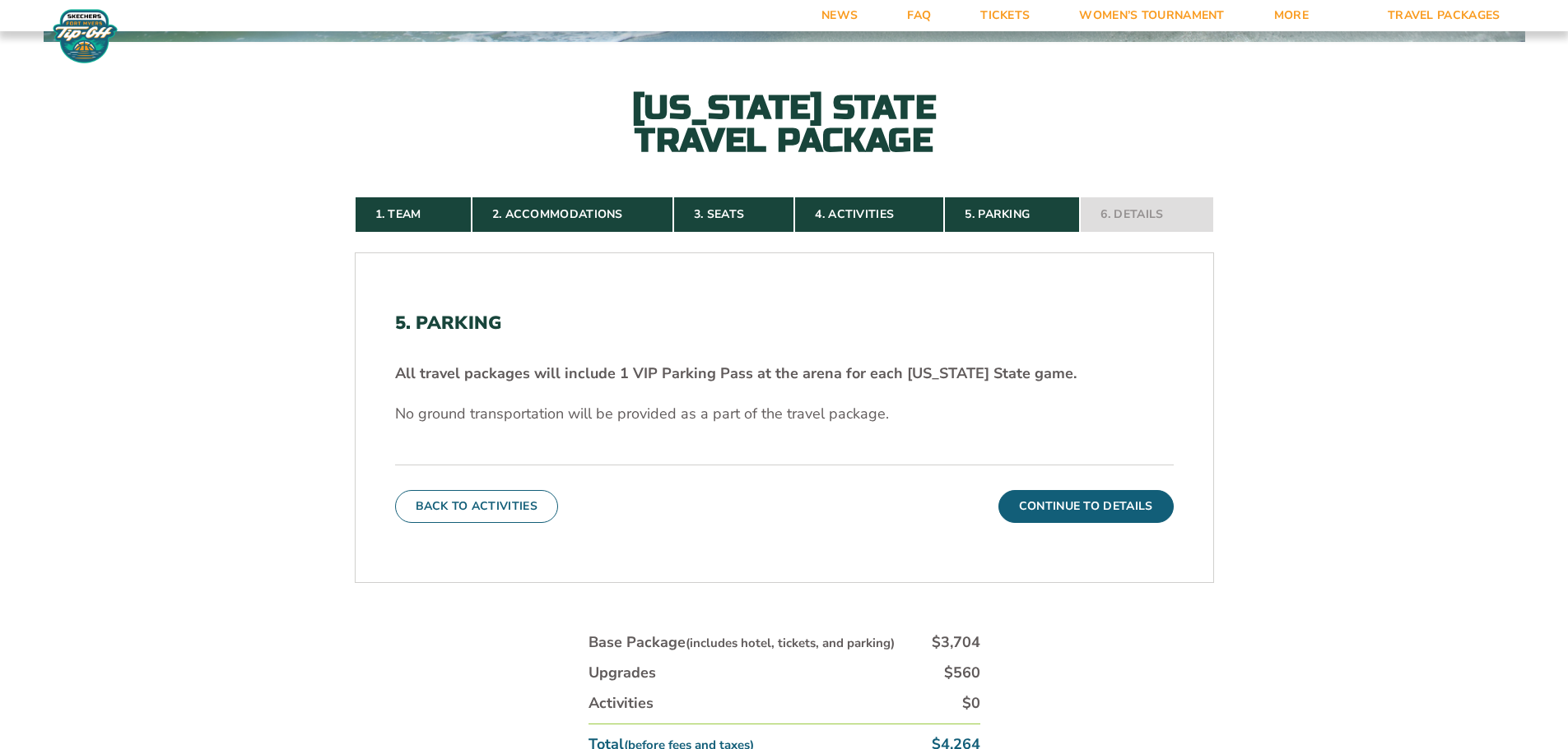
scroll to position [600, 0]
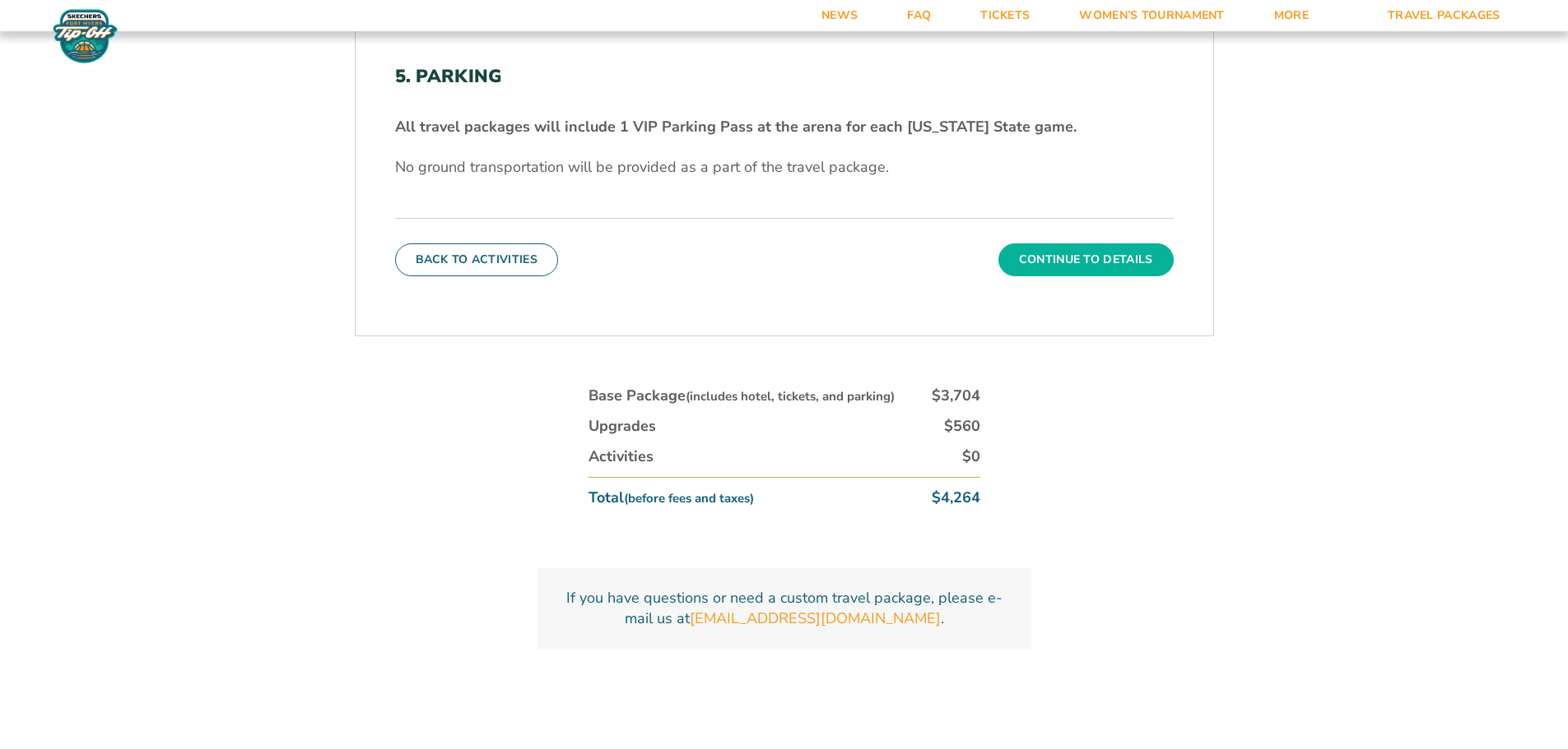
click at [1116, 265] on button "Continue To Details" at bounding box center [1085, 260] width 175 height 33
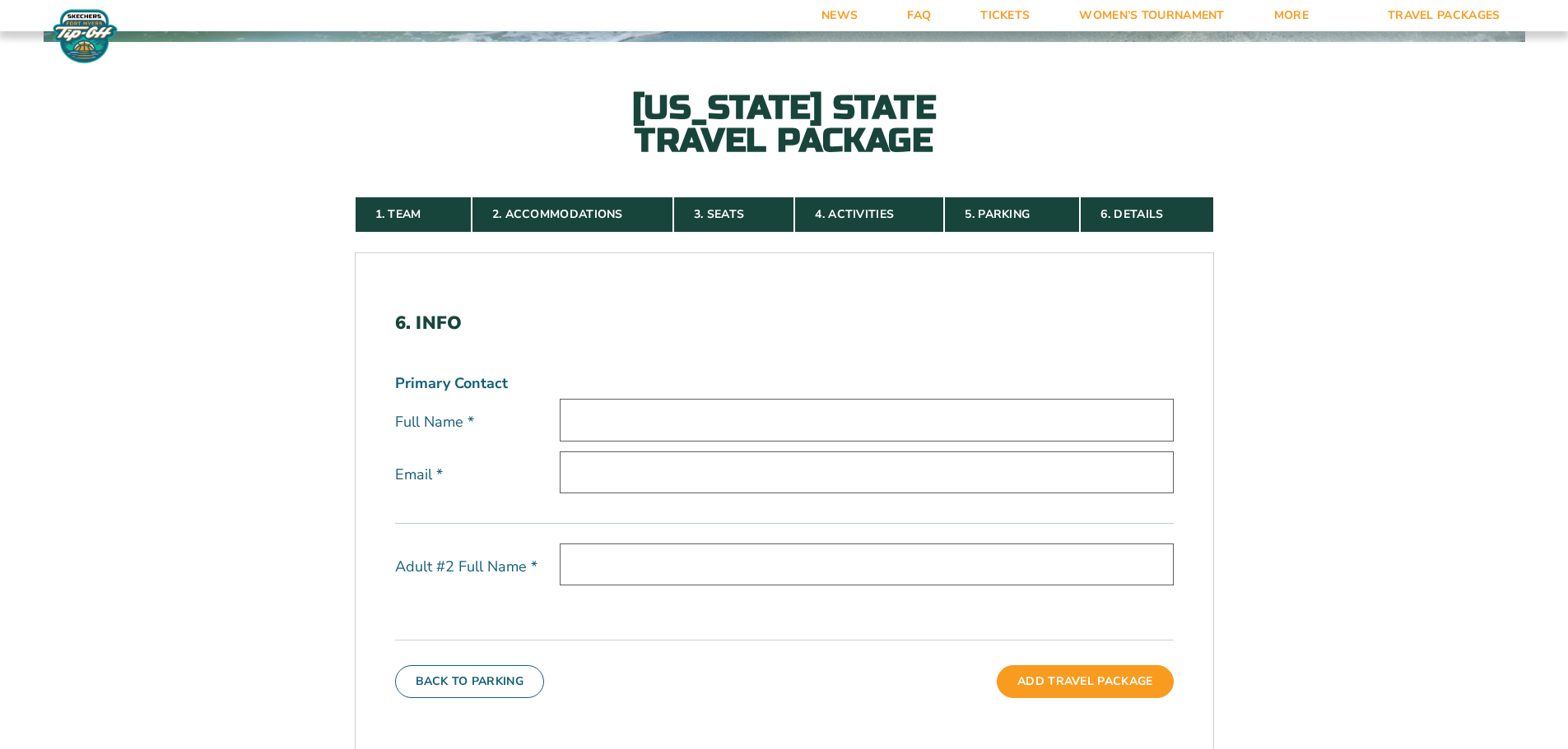
scroll to position [107, 0]
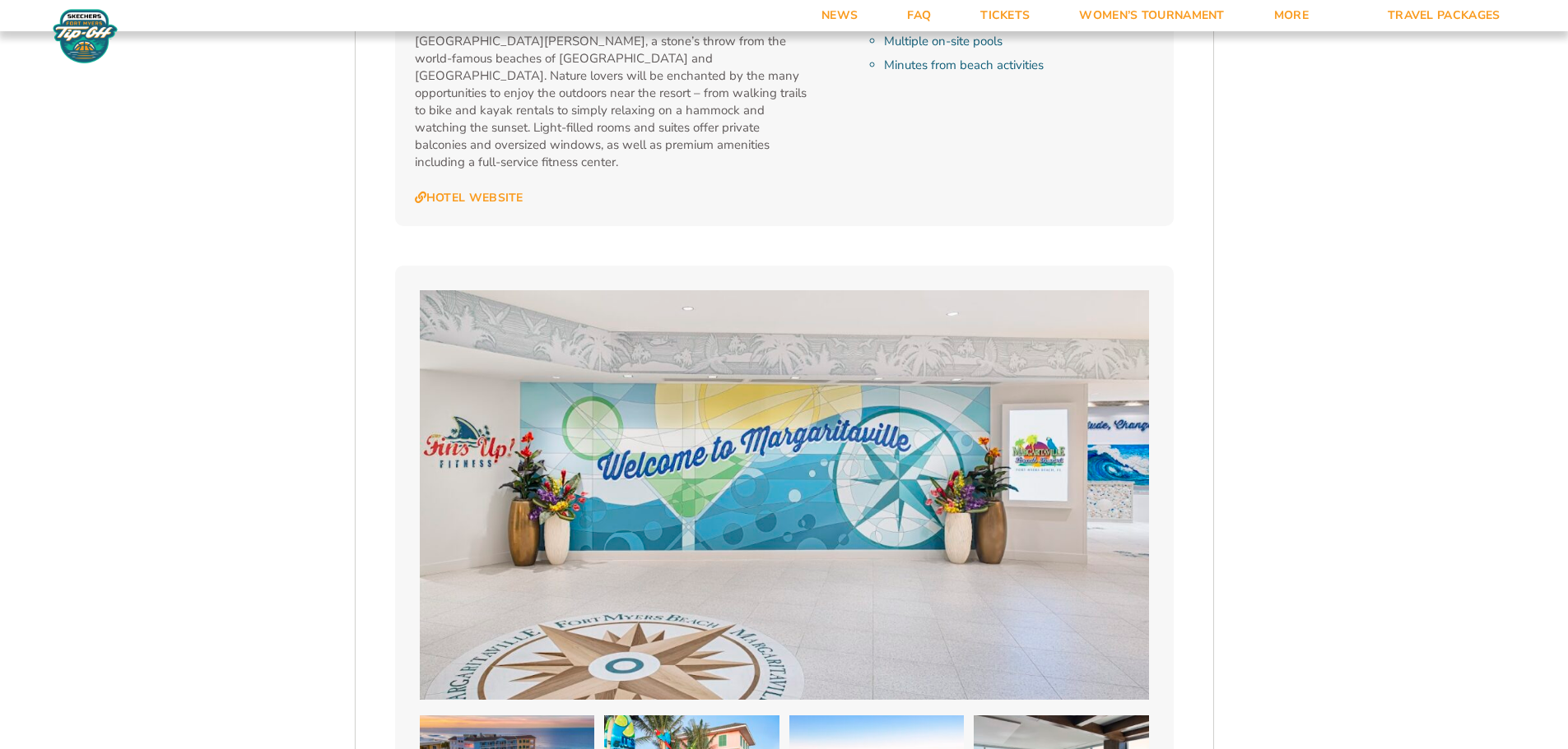
scroll to position [2386, 0]
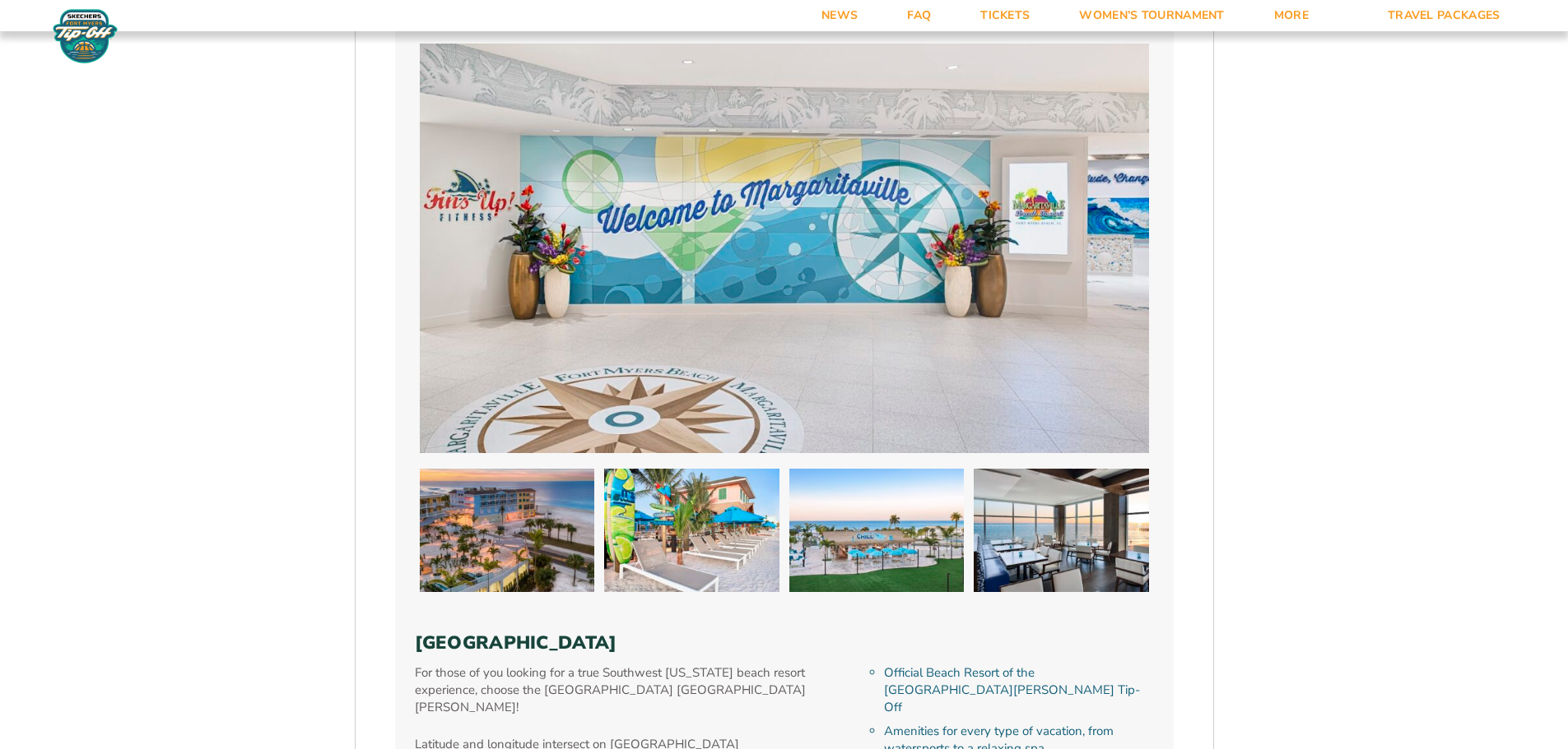
click at [498, 501] on img at bounding box center [507, 531] width 175 height 123
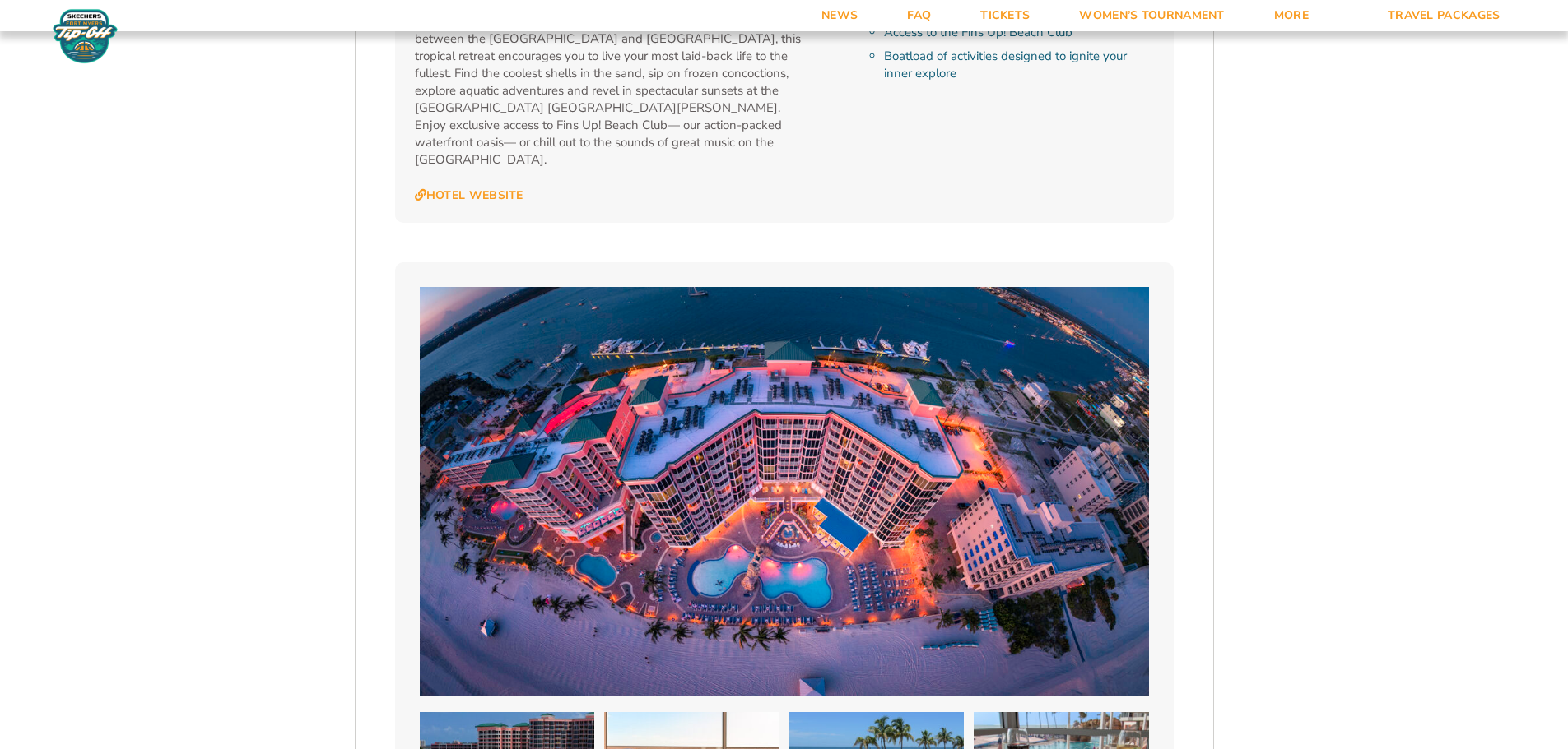
scroll to position [3208, 0]
